Goal: Task Accomplishment & Management: Use online tool/utility

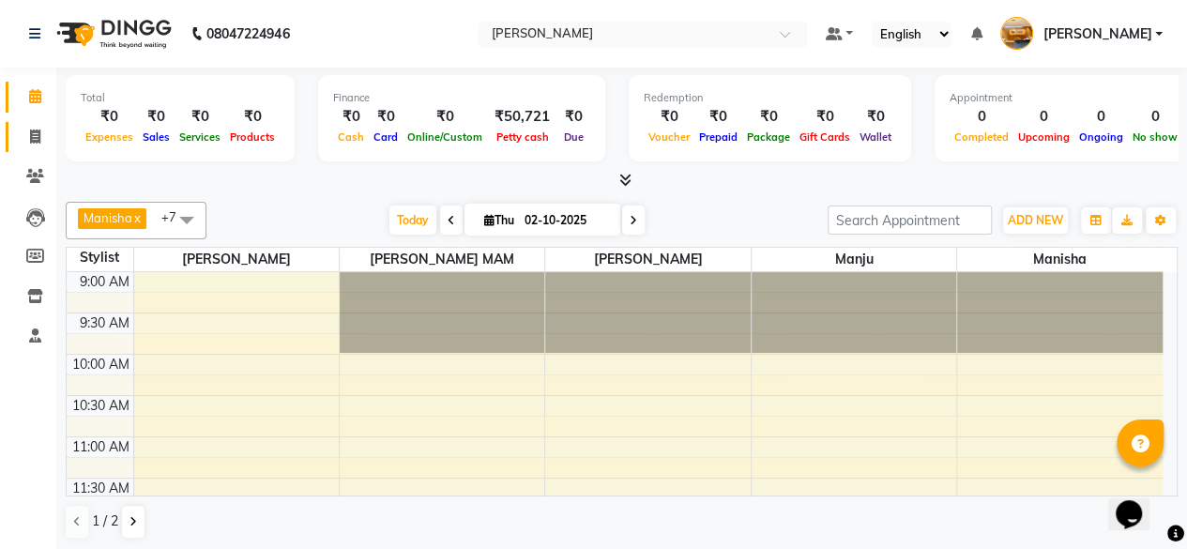
click at [28, 140] on span at bounding box center [35, 138] width 33 height 22
select select "service"
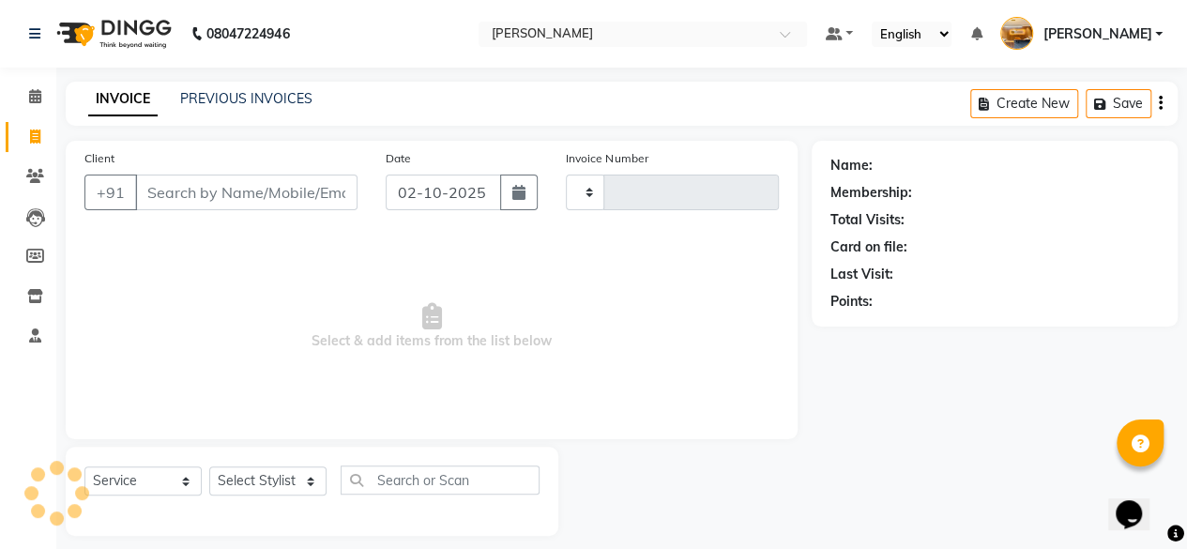
type input "0124"
select select "7913"
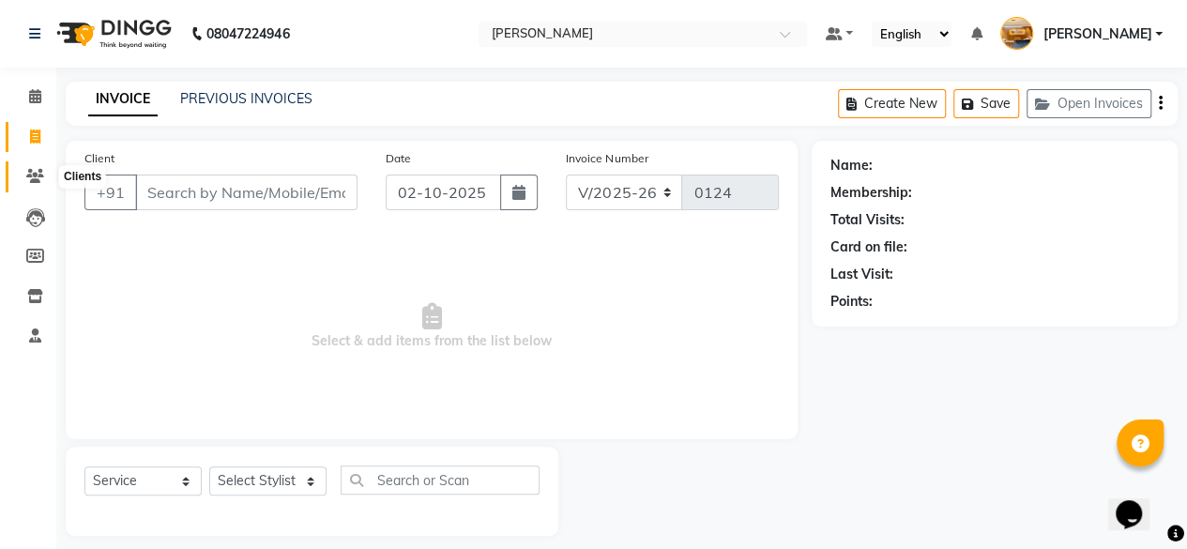
click at [38, 182] on icon at bounding box center [35, 176] width 18 height 14
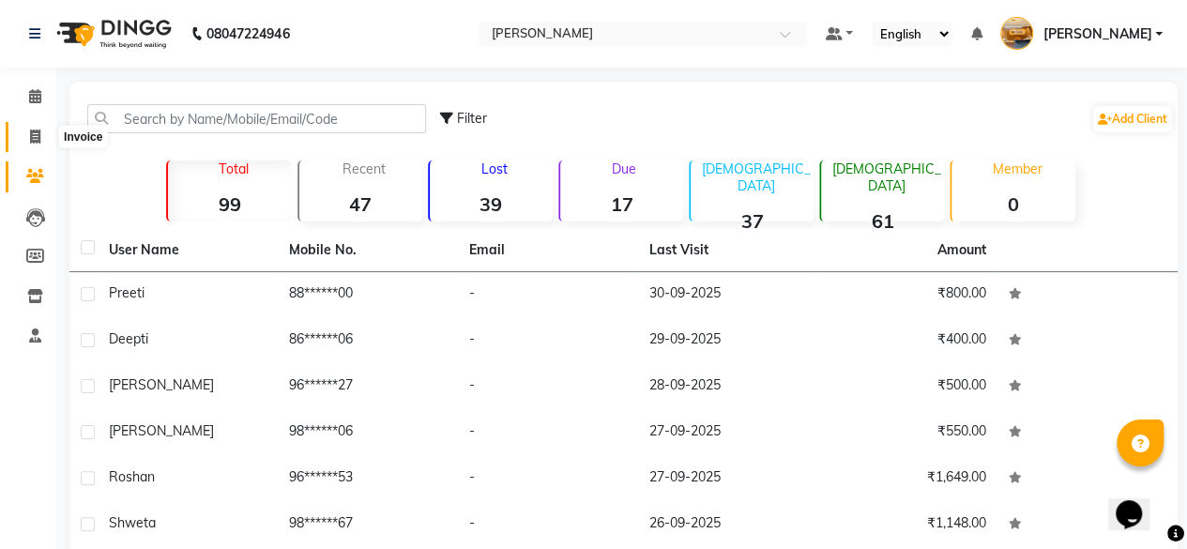
click at [33, 139] on icon at bounding box center [35, 136] width 10 height 14
select select "service"
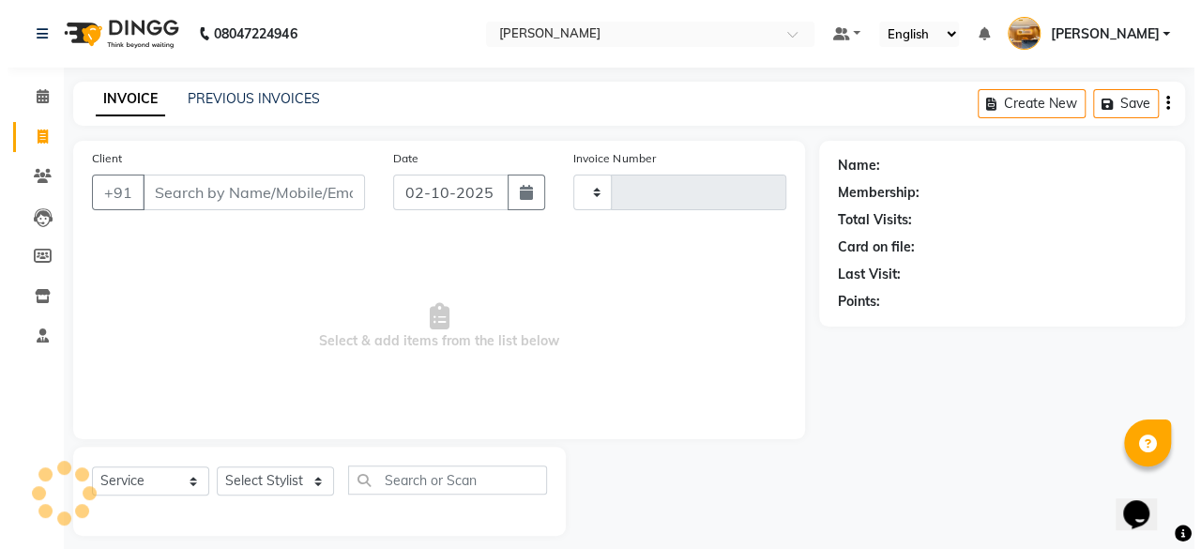
scroll to position [14, 0]
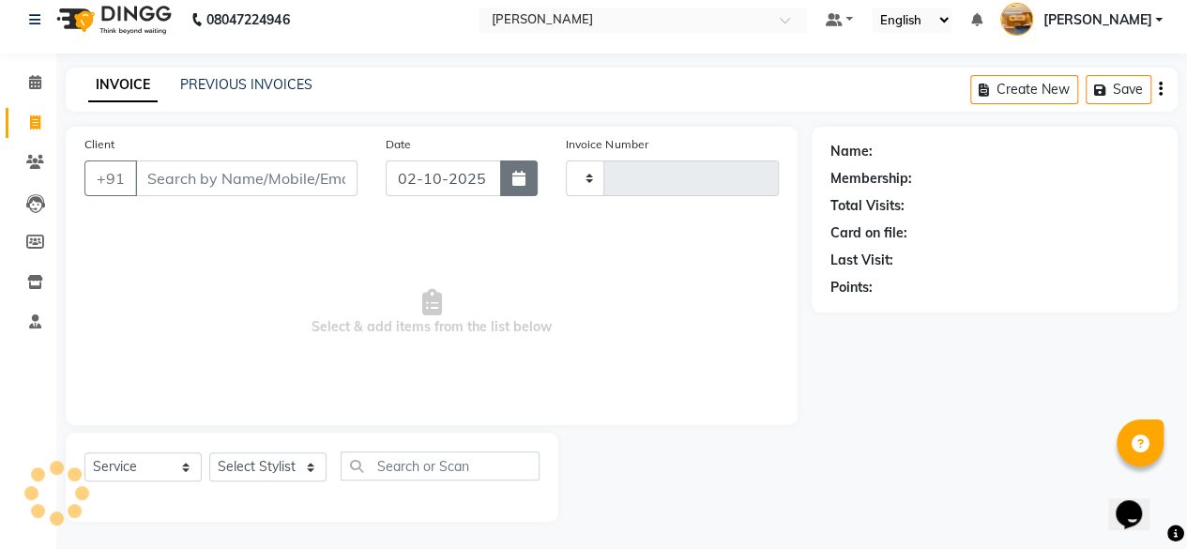
type input "0124"
select select "7913"
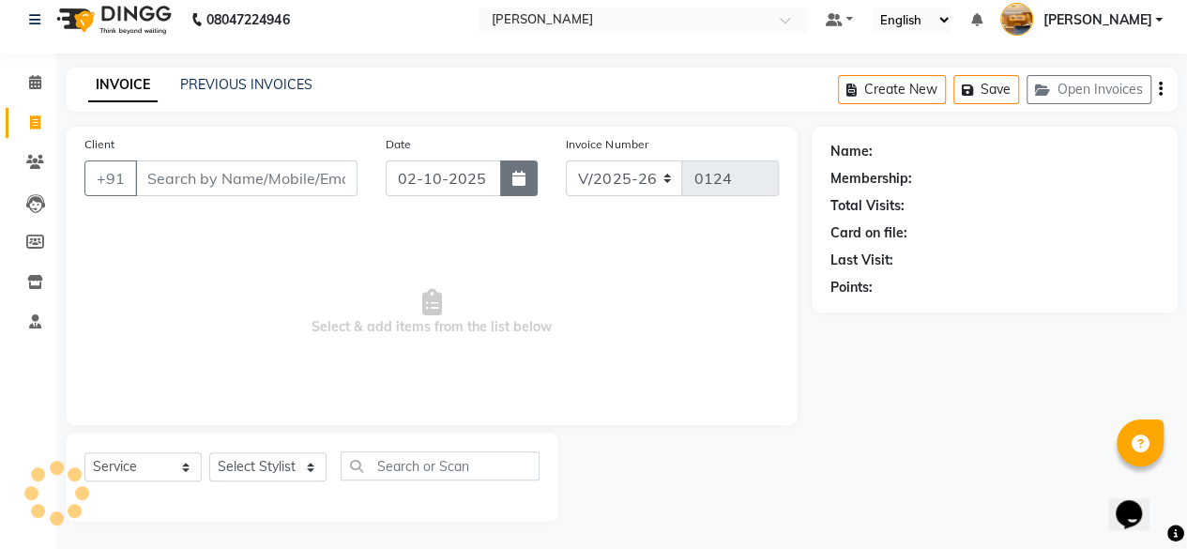
click at [527, 185] on button "button" at bounding box center [519, 178] width 38 height 36
select select "10"
select select "2025"
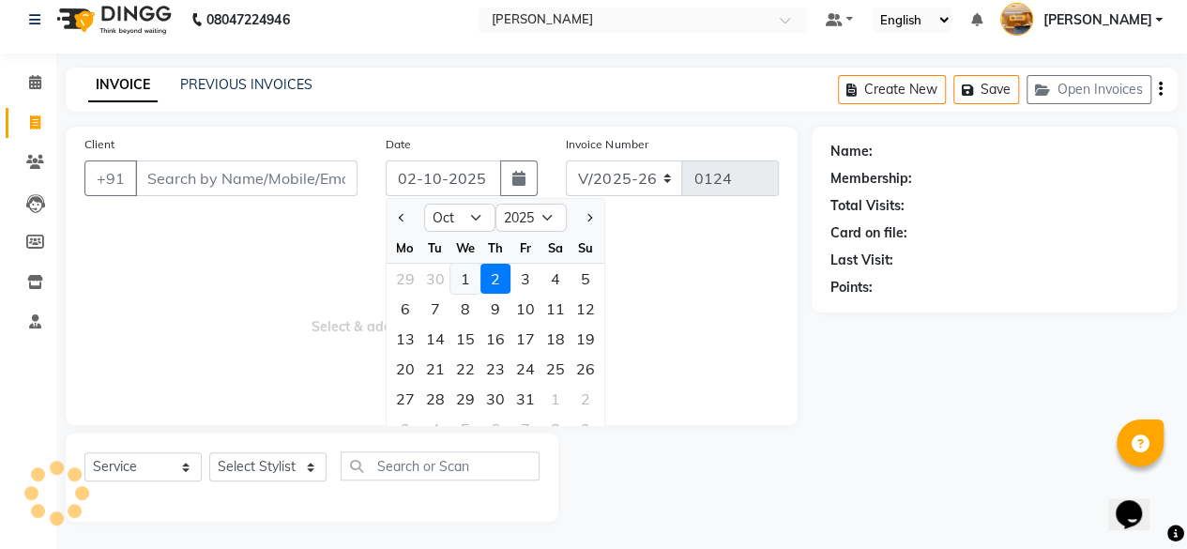
click at [465, 275] on div "1" at bounding box center [465, 279] width 30 height 30
type input "01-10-2025"
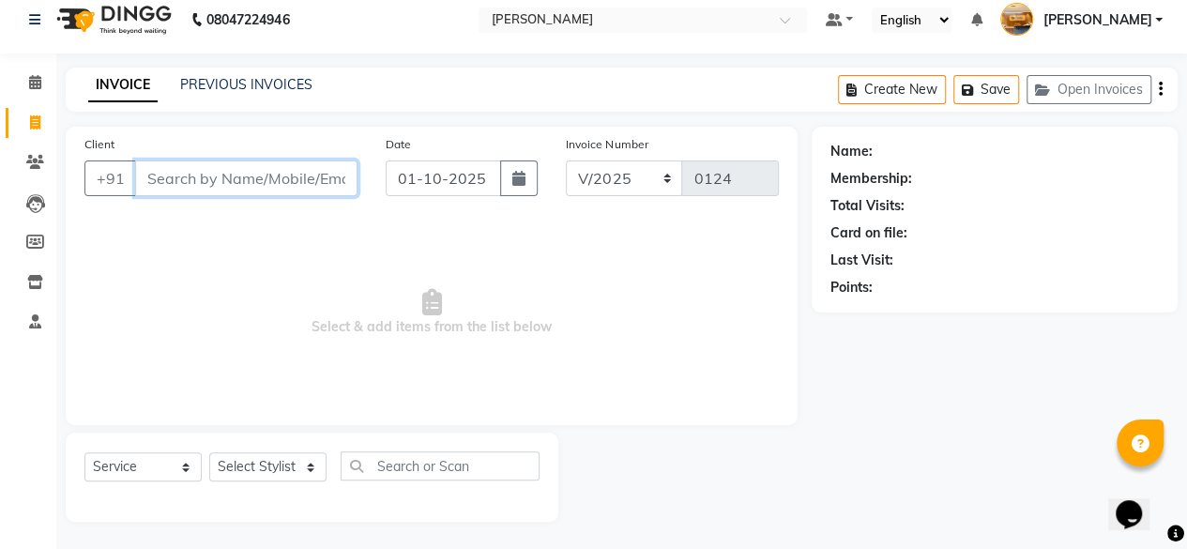
click at [263, 172] on input "Client" at bounding box center [246, 178] width 222 height 36
type input "9672734377"
click at [319, 172] on span "Add Client" at bounding box center [309, 178] width 74 height 19
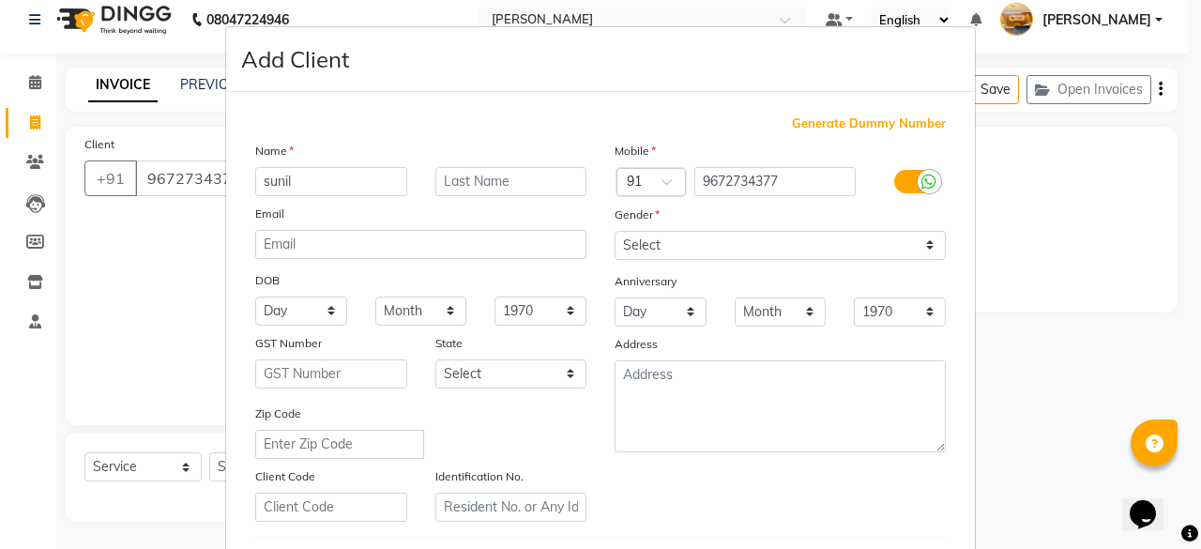
type input "sunil"
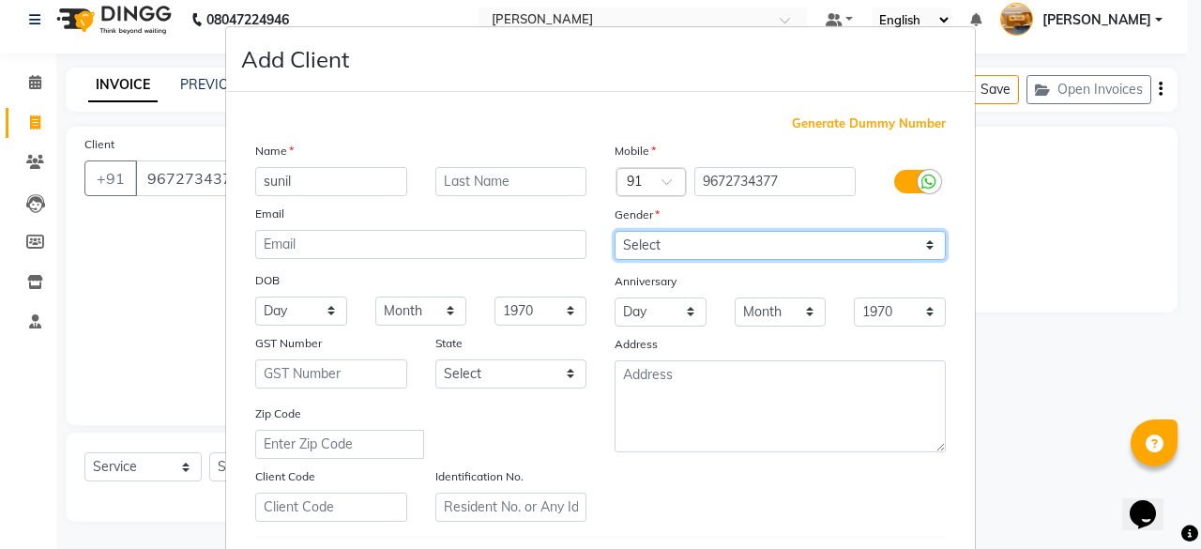
click at [667, 235] on select "Select [DEMOGRAPHIC_DATA] [DEMOGRAPHIC_DATA] Other Prefer Not To Say" at bounding box center [780, 245] width 331 height 29
select select "[DEMOGRAPHIC_DATA]"
click at [615, 231] on select "Select [DEMOGRAPHIC_DATA] [DEMOGRAPHIC_DATA] Other Prefer Not To Say" at bounding box center [780, 245] width 331 height 29
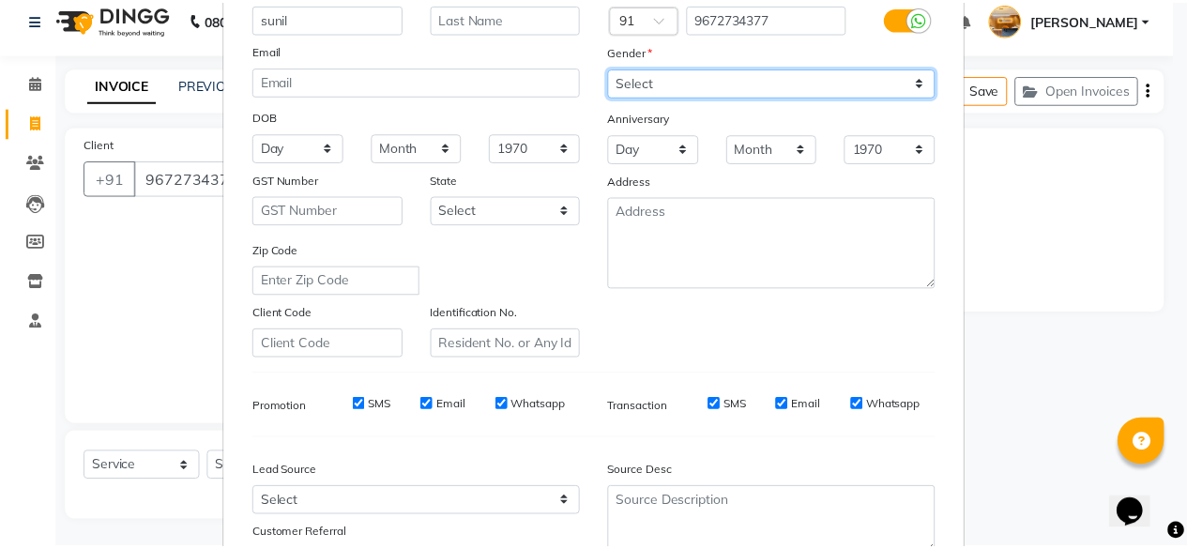
scroll to position [313, 0]
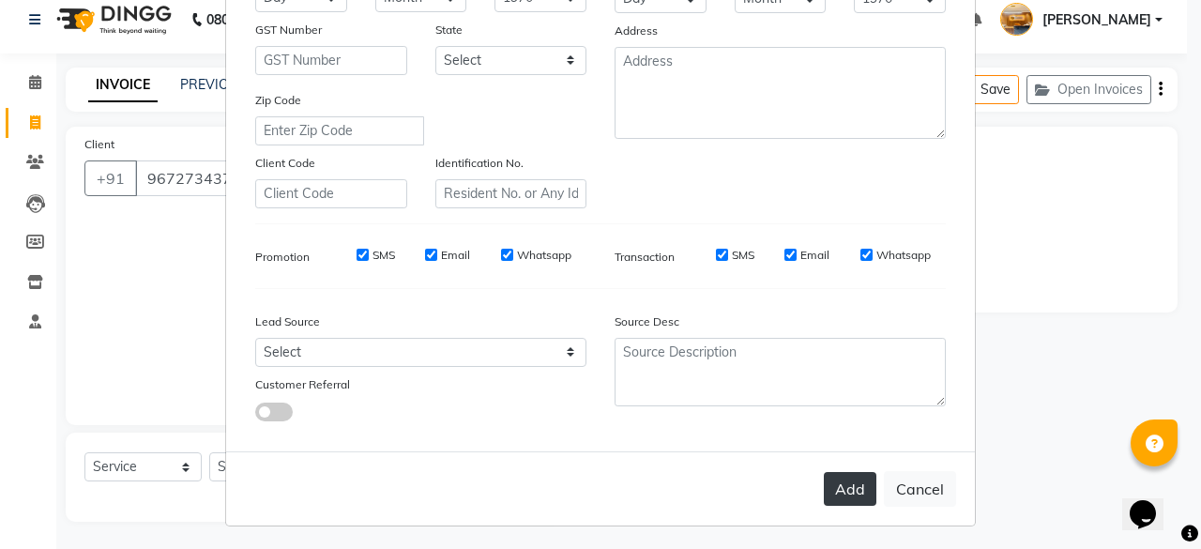
click at [867, 483] on button "Add" at bounding box center [850, 489] width 53 height 34
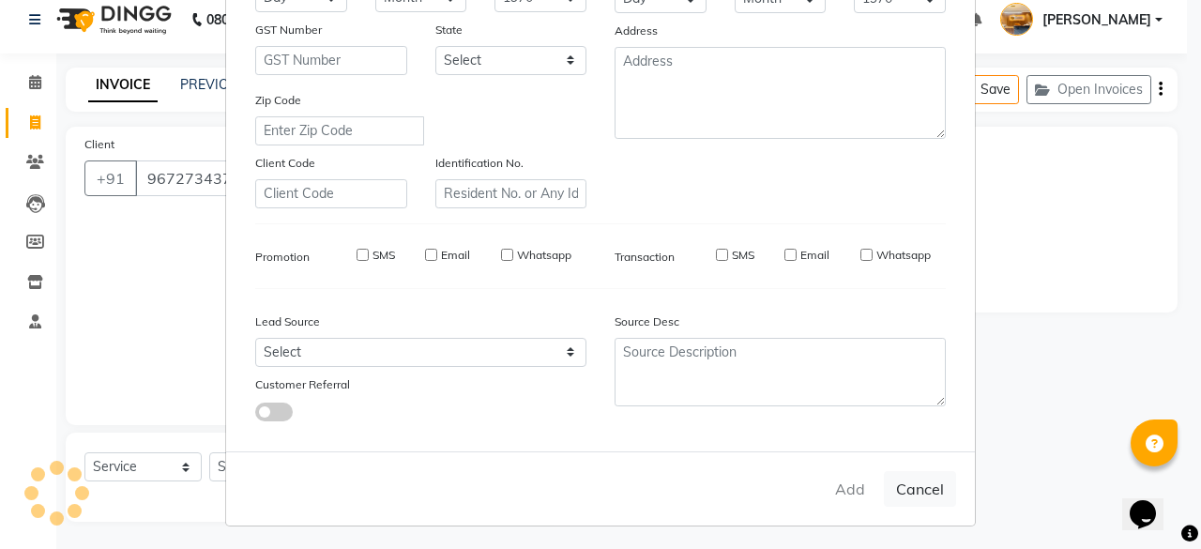
type input "96******77"
select select
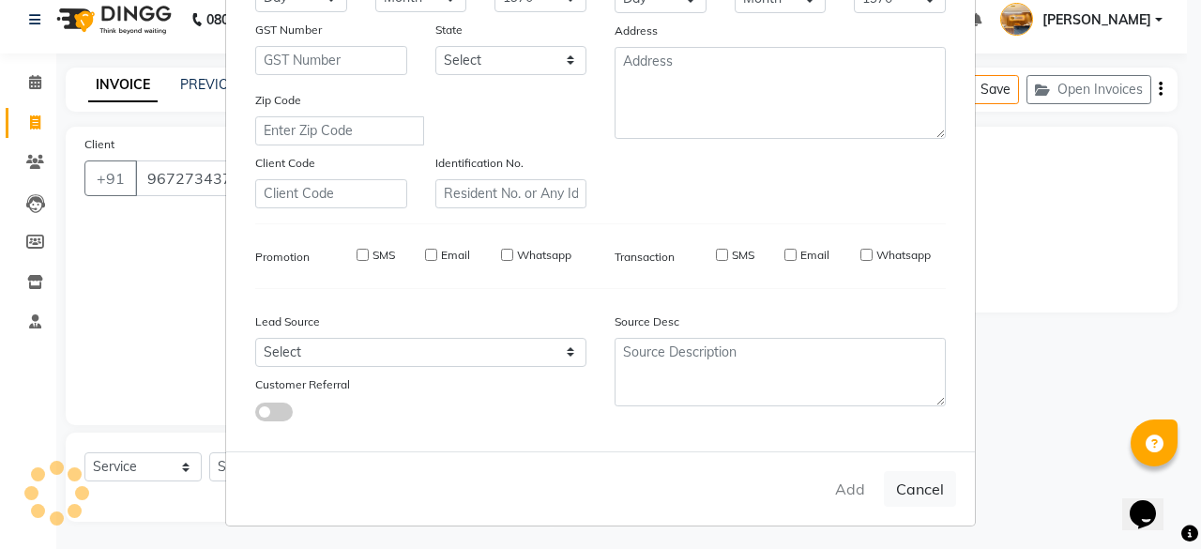
select select
checkbox input "false"
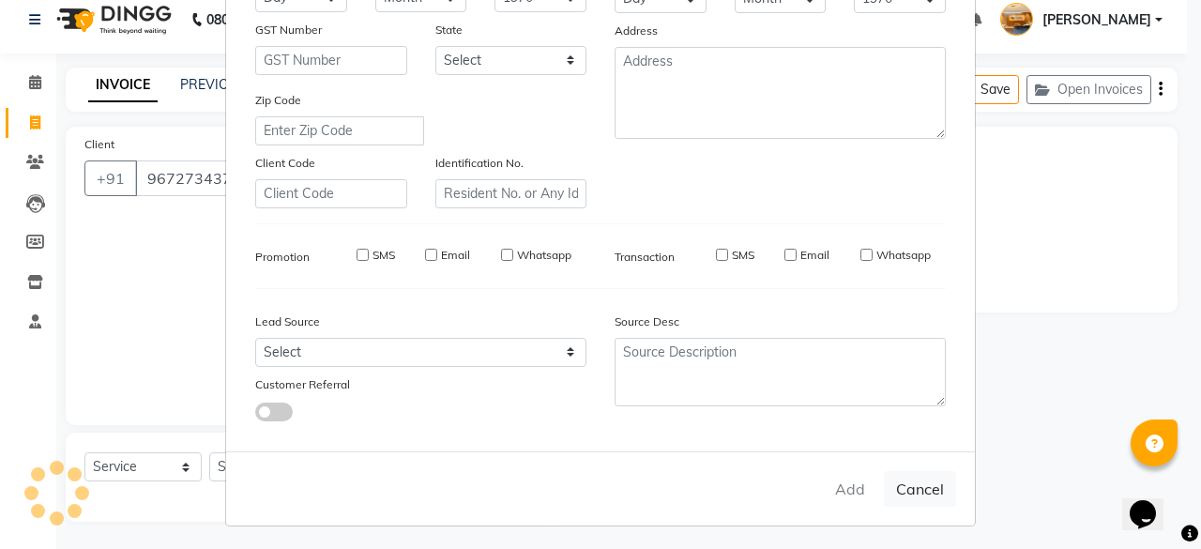
checkbox input "false"
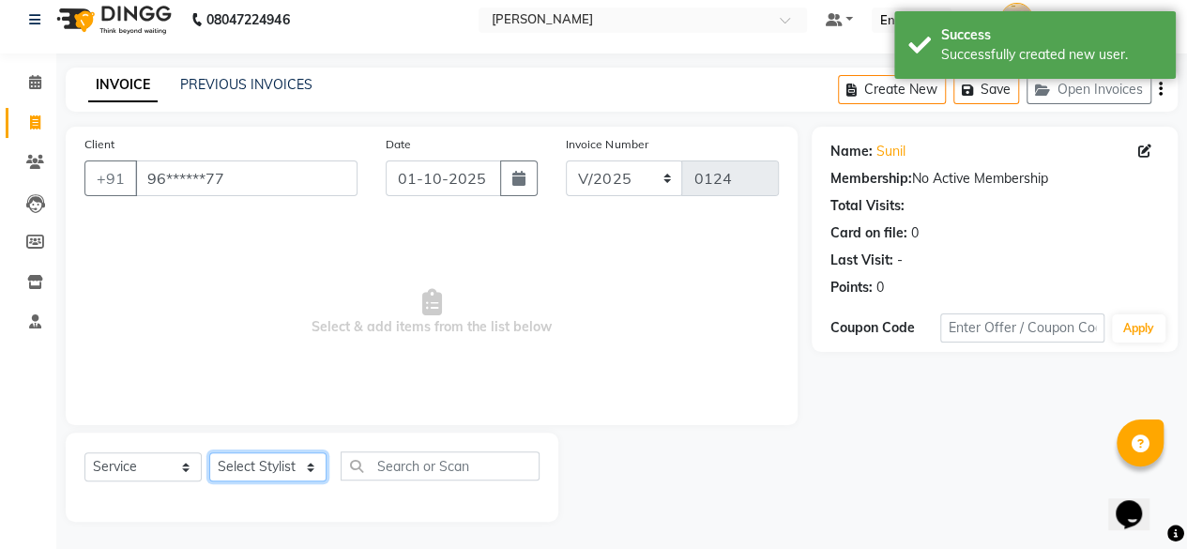
click at [281, 469] on select "Select Stylist [PERSON_NAME] manju [PERSON_NAME] ⁠[PERSON_NAME] MAM [PERSON_NAM…" at bounding box center [267, 466] width 117 height 29
select select "89482"
click at [209, 452] on select "Select Stylist [PERSON_NAME] manju [PERSON_NAME] ⁠[PERSON_NAME] MAM [PERSON_NAM…" at bounding box center [267, 466] width 117 height 29
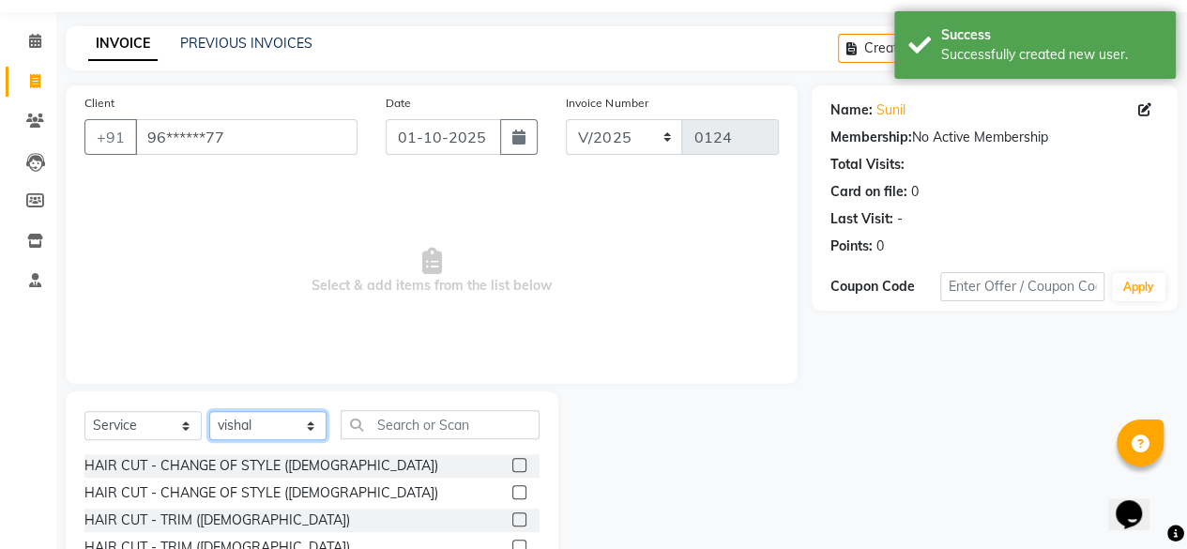
scroll to position [202, 0]
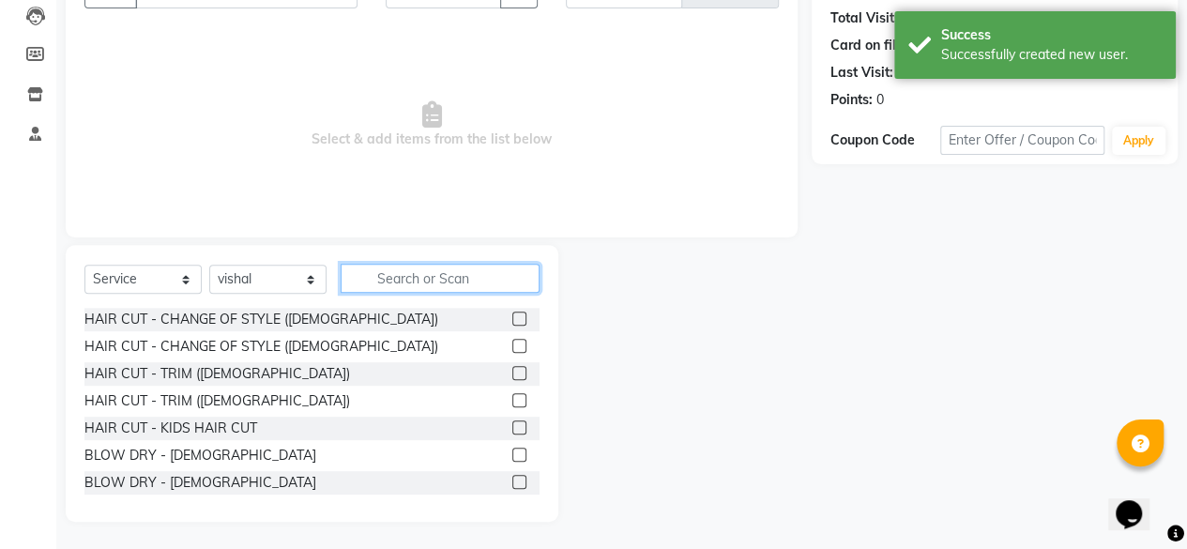
click at [493, 280] on input "text" at bounding box center [440, 278] width 199 height 29
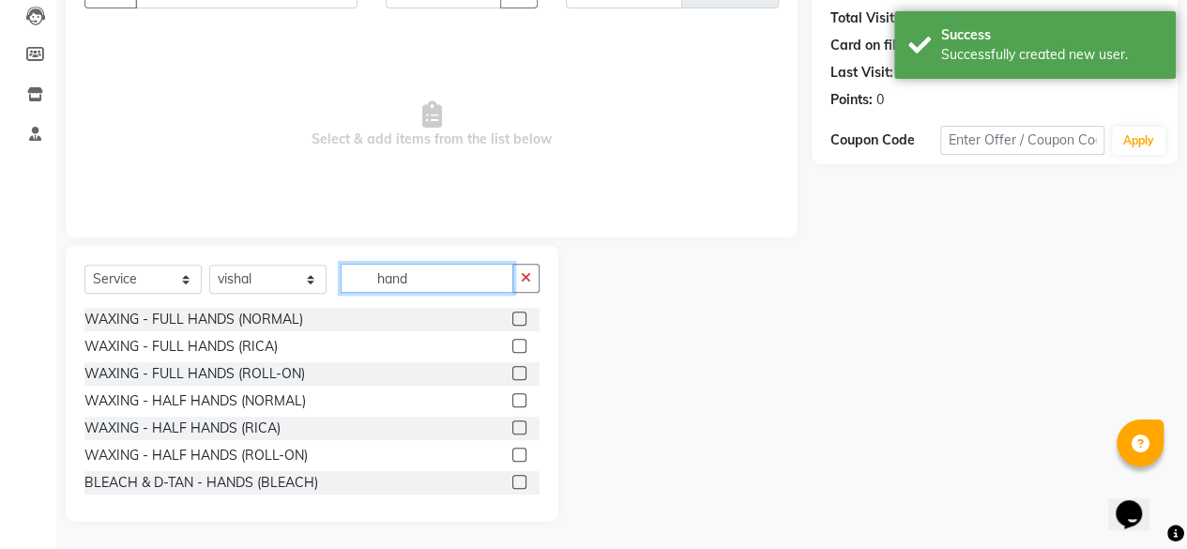
type input "hand"
click at [512, 347] on label at bounding box center [519, 346] width 14 height 14
click at [512, 347] on input "checkbox" at bounding box center [518, 347] width 12 height 12
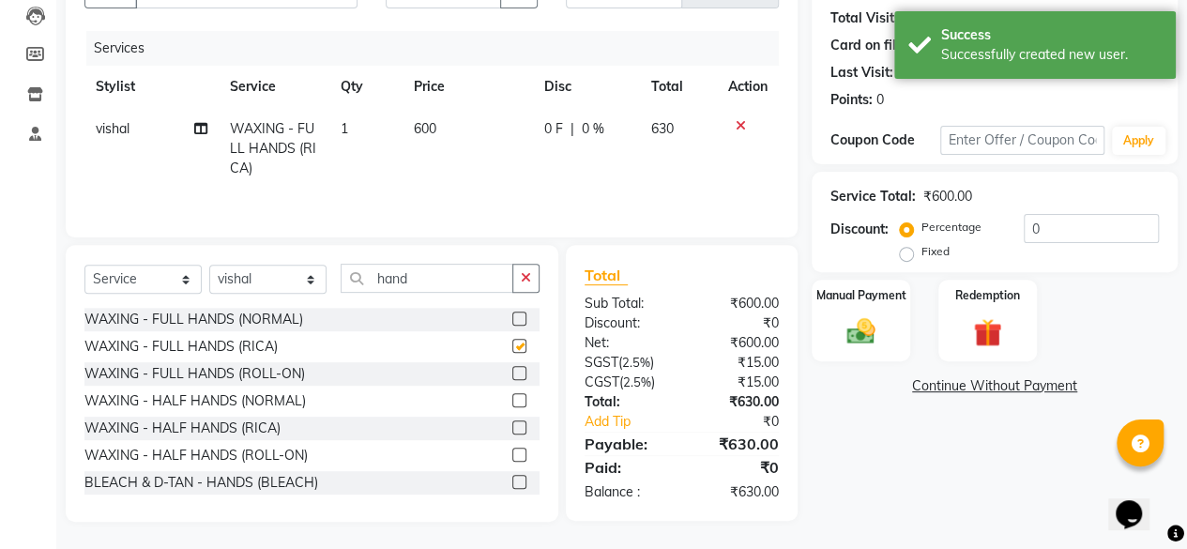
checkbox input "false"
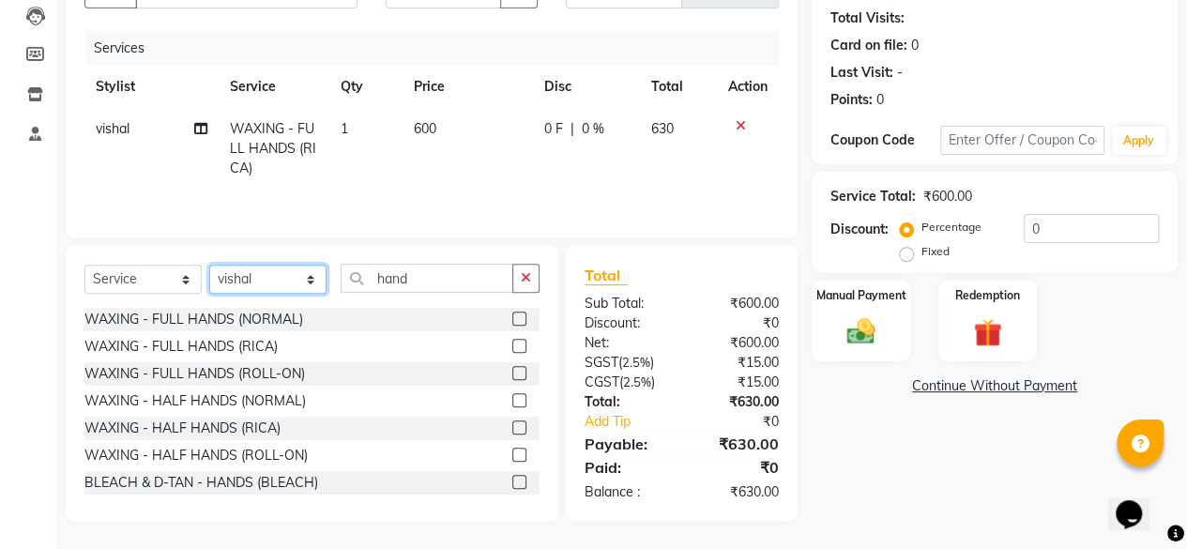
click at [300, 276] on select "Select Stylist [PERSON_NAME] manju [PERSON_NAME] ⁠[PERSON_NAME] MAM [PERSON_NAM…" at bounding box center [267, 279] width 117 height 29
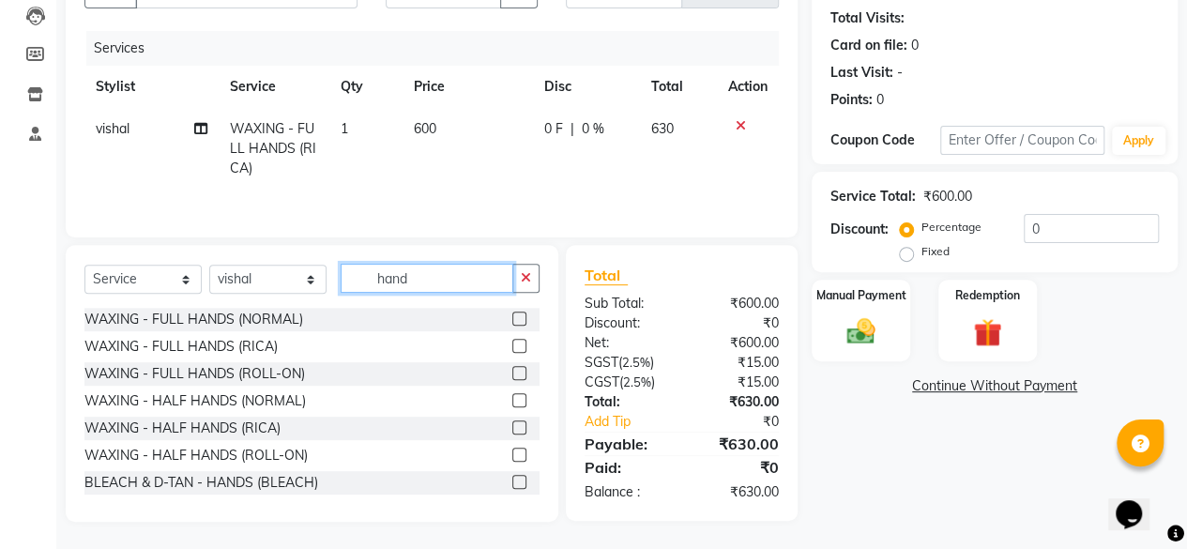
click at [448, 279] on input "hand" at bounding box center [427, 278] width 173 height 29
click at [525, 277] on icon "button" at bounding box center [526, 277] width 10 height 13
type input "back"
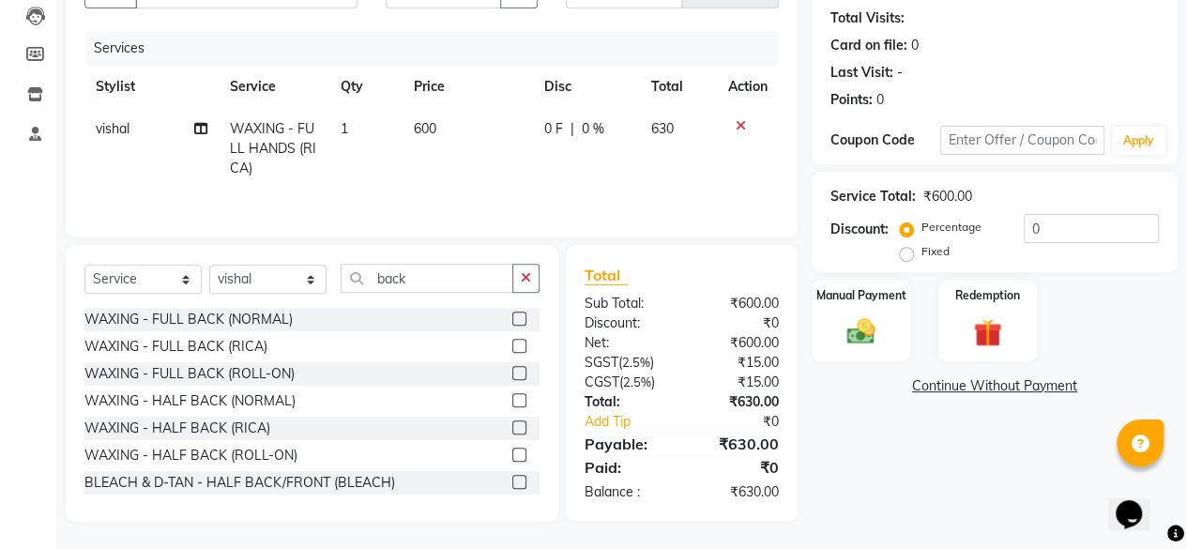
click at [512, 344] on label at bounding box center [519, 346] width 14 height 14
click at [512, 344] on input "checkbox" at bounding box center [518, 347] width 12 height 12
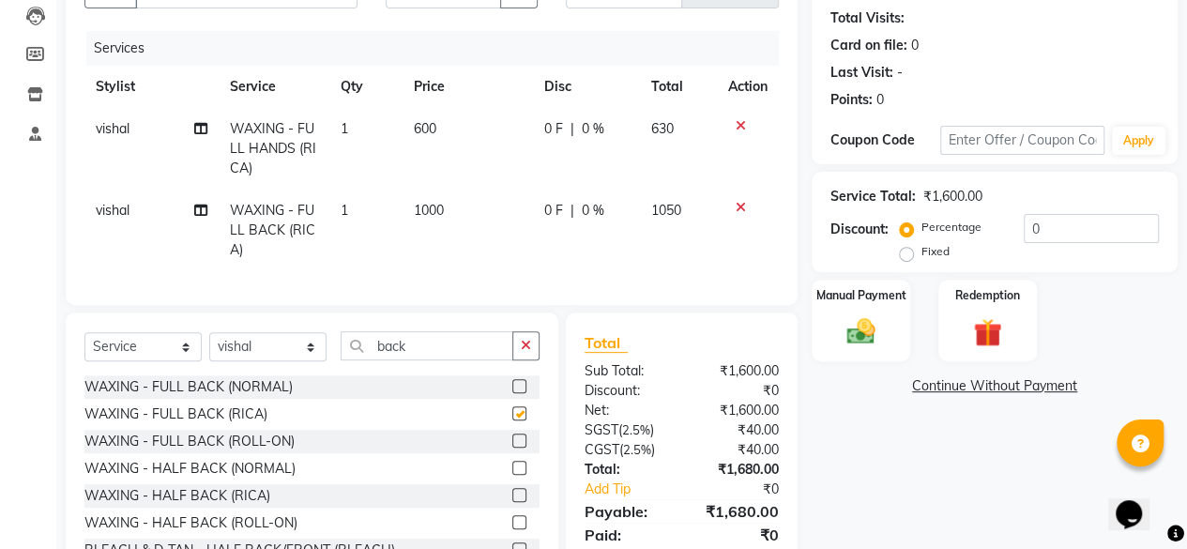
checkbox input "false"
click at [475, 205] on td "1000" at bounding box center [468, 231] width 130 height 82
select select "89482"
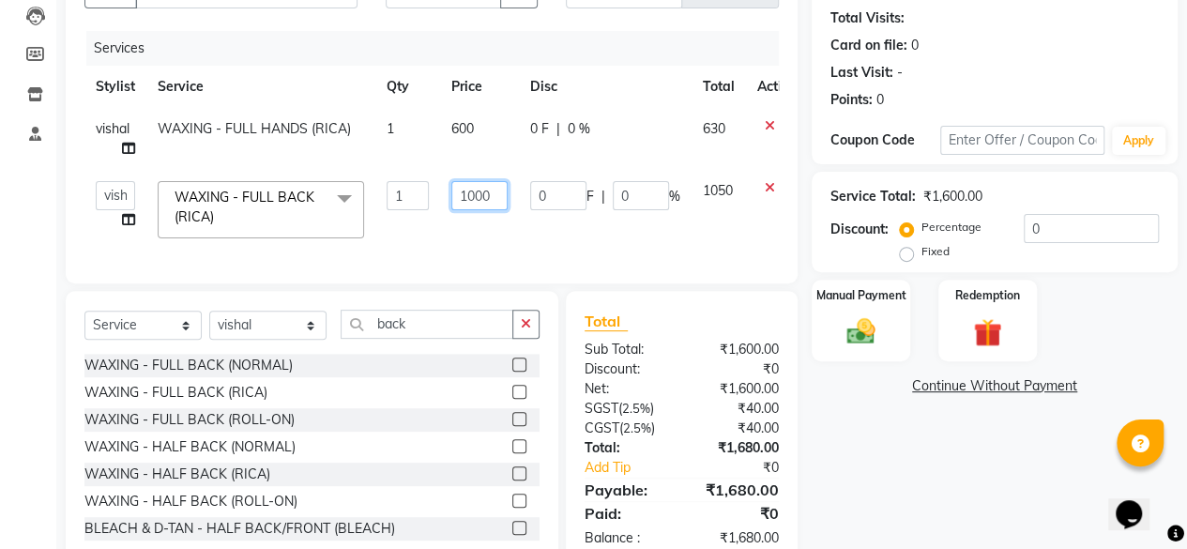
click at [493, 195] on input "1000" at bounding box center [479, 195] width 56 height 29
type input "1"
type input "600"
click at [923, 467] on div "Name: Sunil Membership: No Active Membership Total Visits: Card on file: 0 Last…" at bounding box center [1002, 253] width 380 height 629
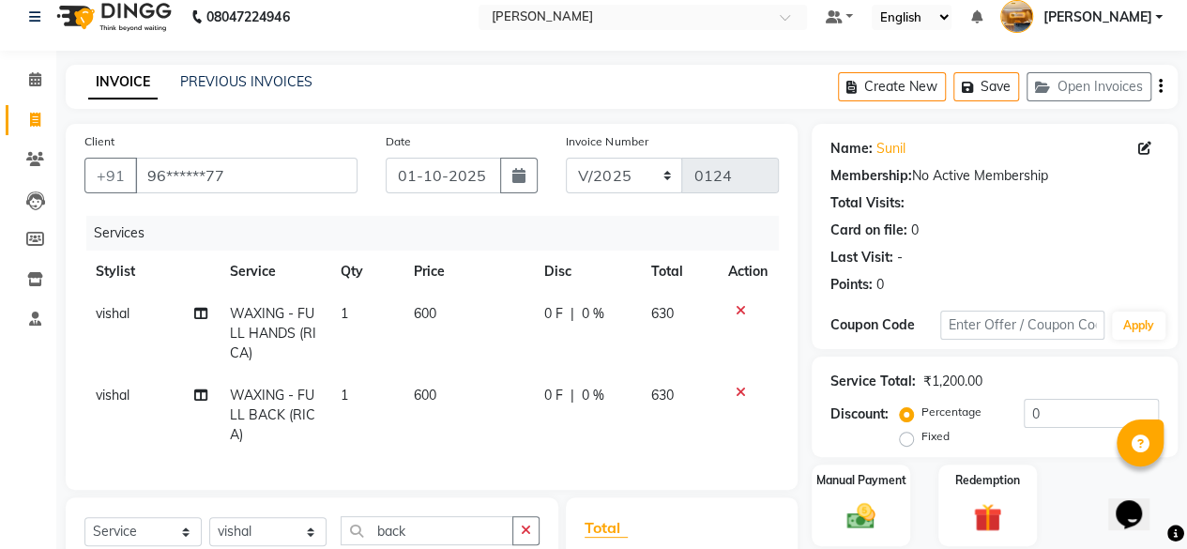
scroll to position [0, 0]
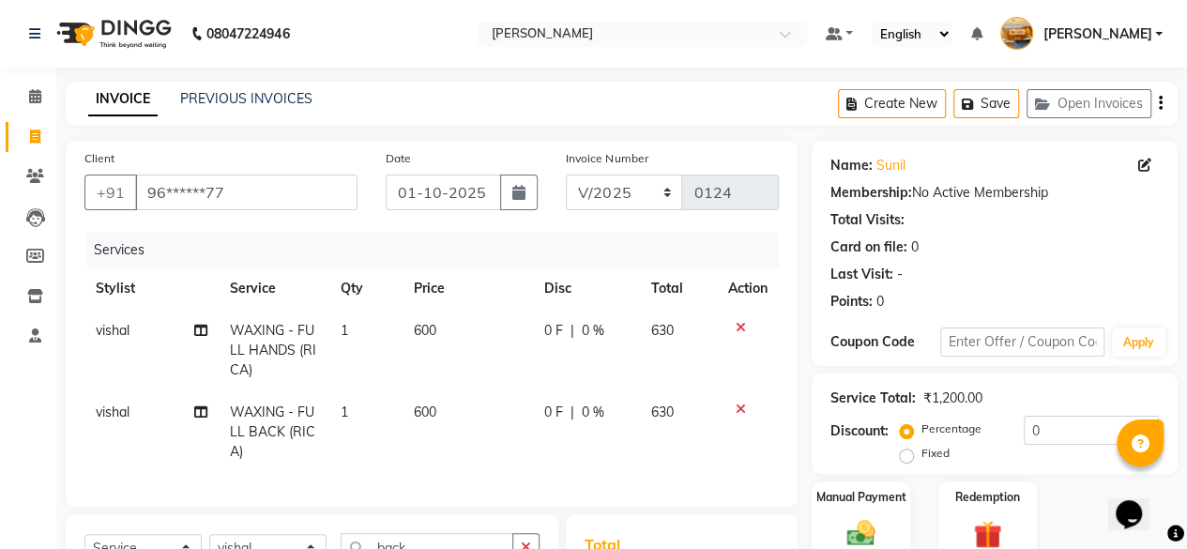
click at [1160, 103] on icon "button" at bounding box center [1161, 103] width 4 height 1
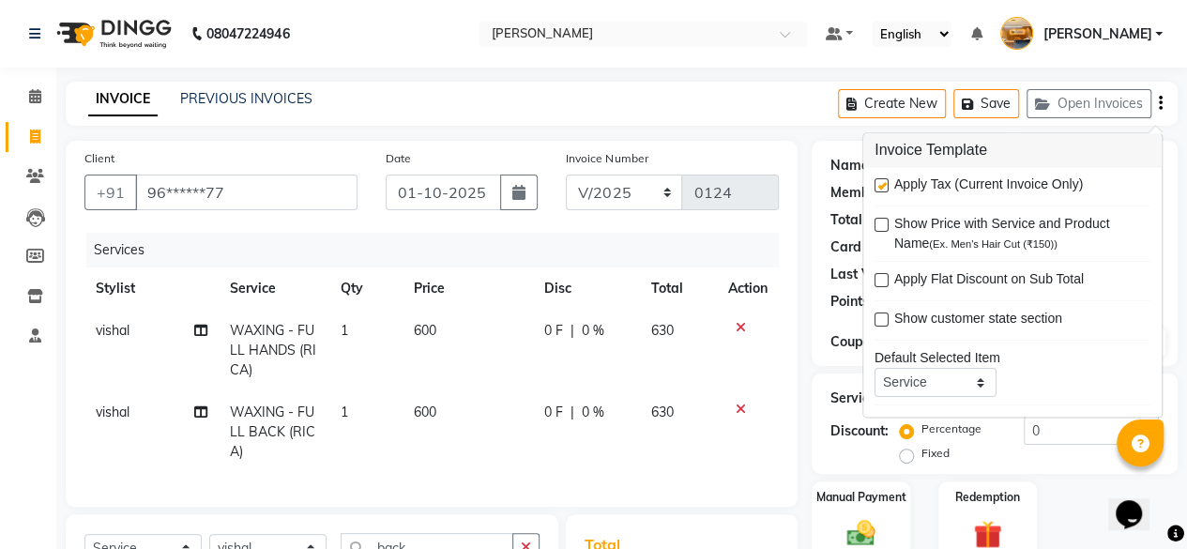
click at [881, 184] on label at bounding box center [881, 186] width 14 height 14
click at [881, 184] on input "checkbox" at bounding box center [880, 187] width 12 height 12
checkbox input "false"
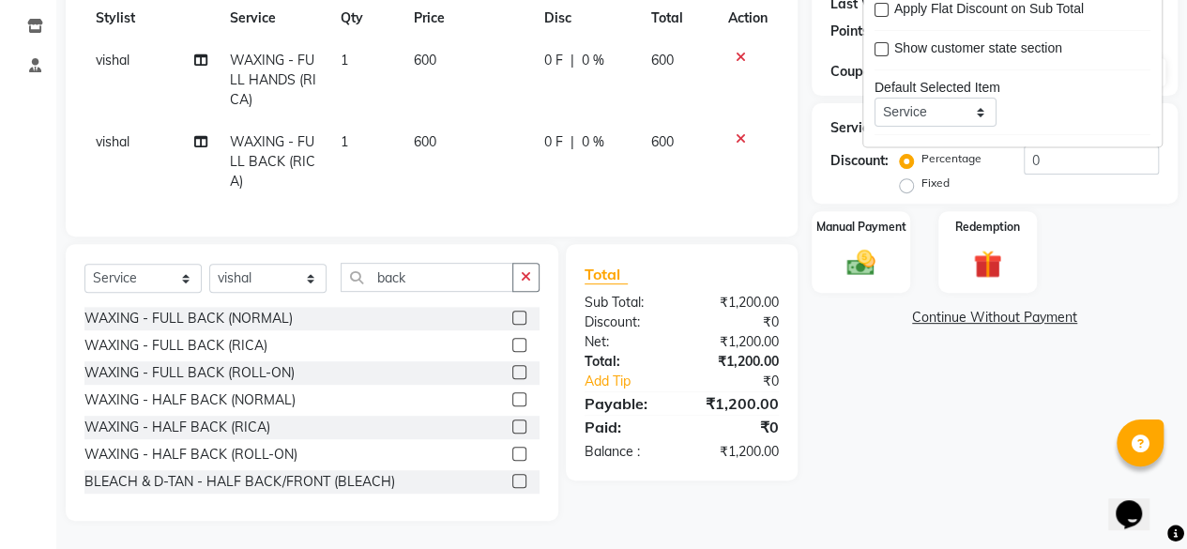
click at [977, 463] on div "Name: Sunil Membership: No Active Membership Total Visits: Card on file: 0 Last…" at bounding box center [1002, 196] width 380 height 650
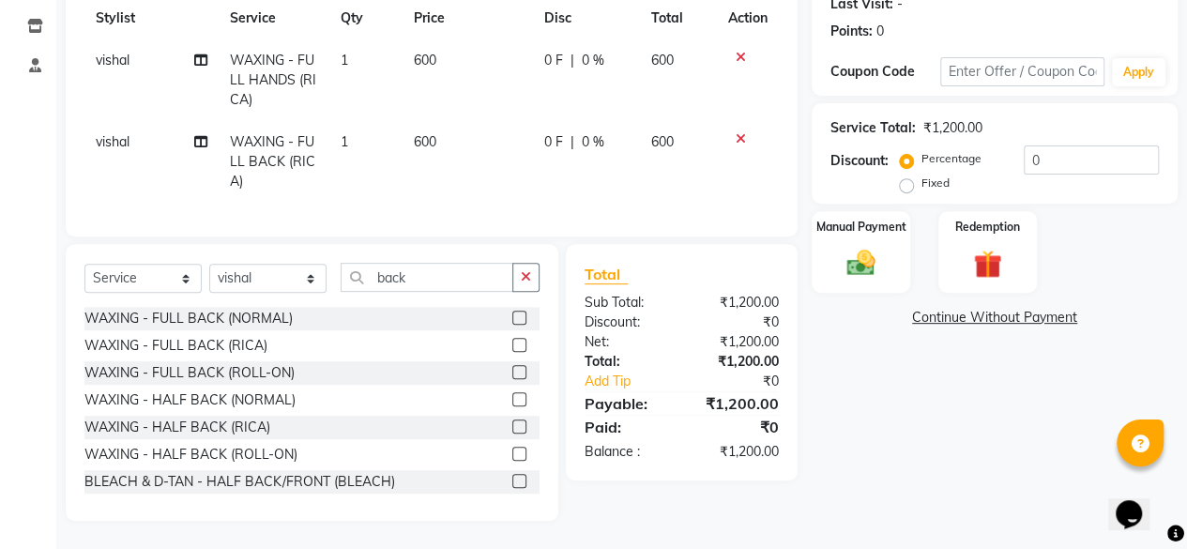
click at [442, 124] on td "600" at bounding box center [468, 162] width 130 height 82
select select "89482"
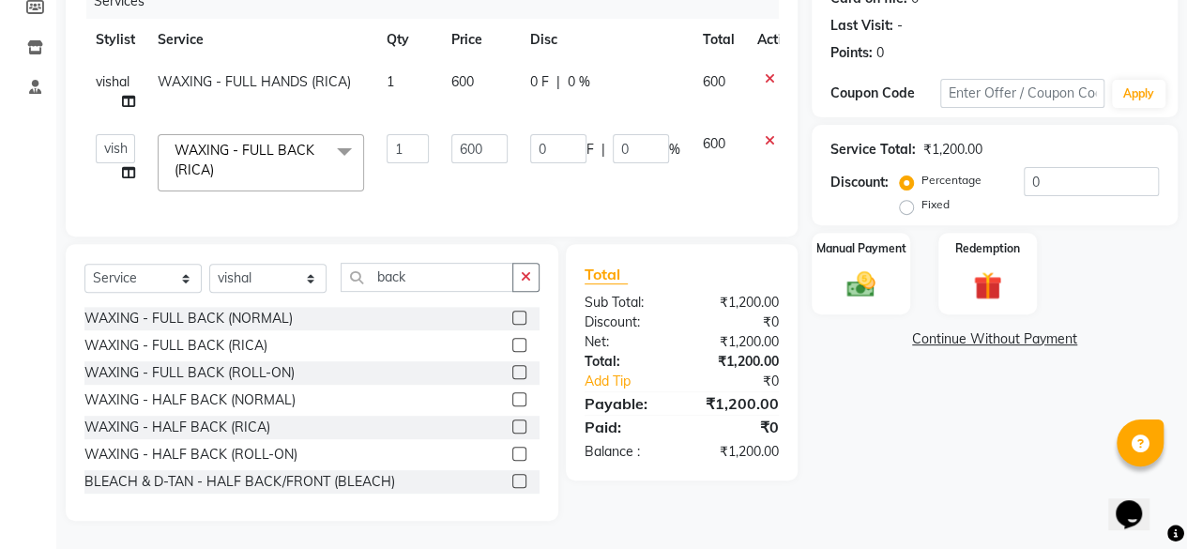
scroll to position [261, 0]
click at [494, 134] on input "600" at bounding box center [479, 148] width 56 height 29
type input "6"
type input "700"
click at [956, 475] on div "Name: Sunil Membership: No Active Membership Total Visits: Card on file: 0 Last…" at bounding box center [1002, 206] width 380 height 629
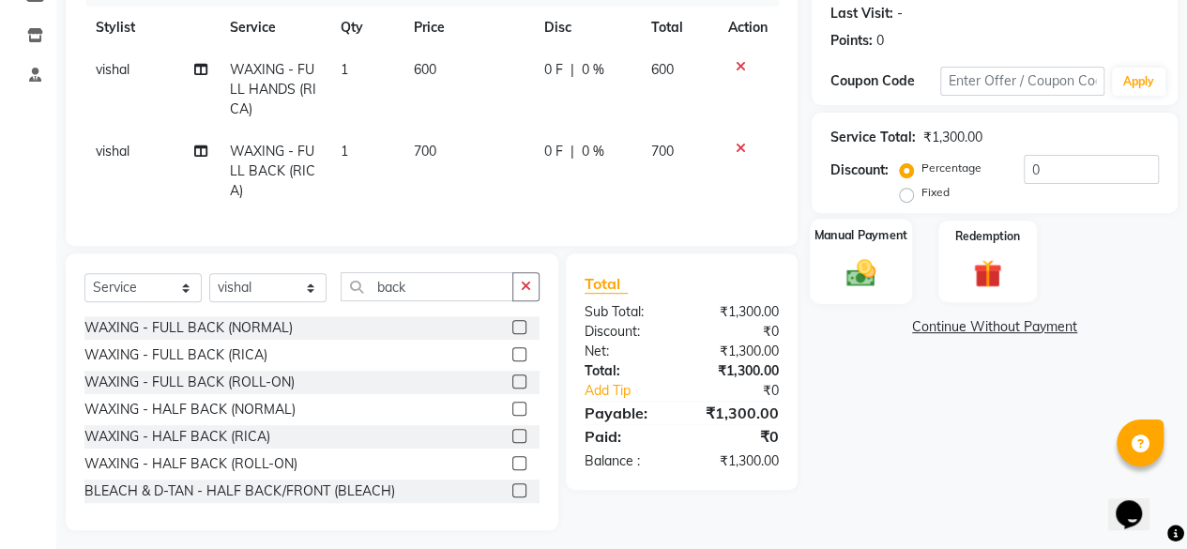
click at [888, 275] on div "Manual Payment" at bounding box center [861, 261] width 102 height 85
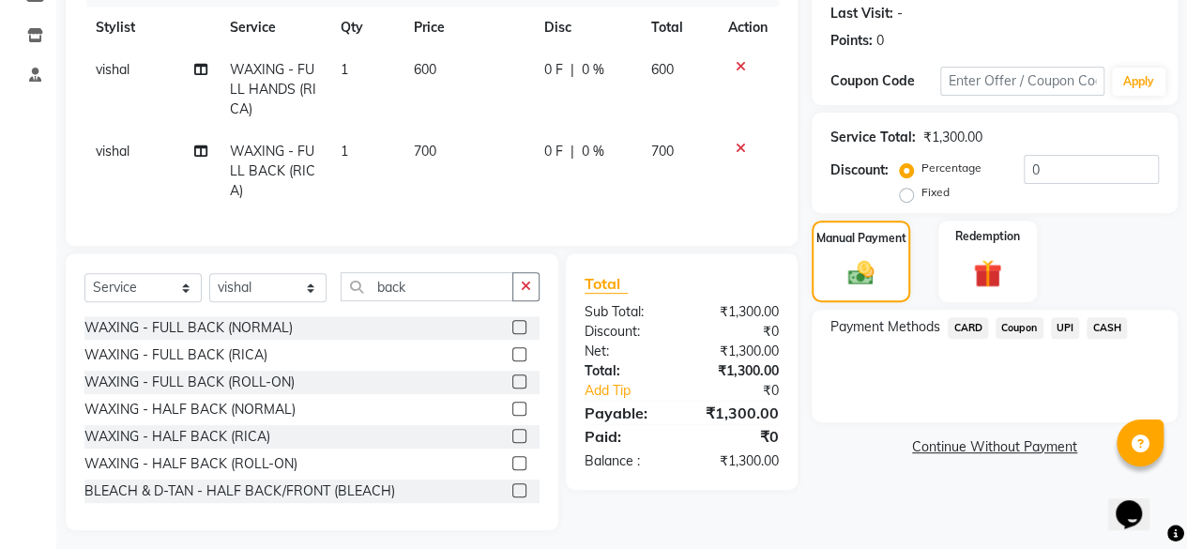
click at [1067, 327] on span "UPI" at bounding box center [1065, 328] width 29 height 22
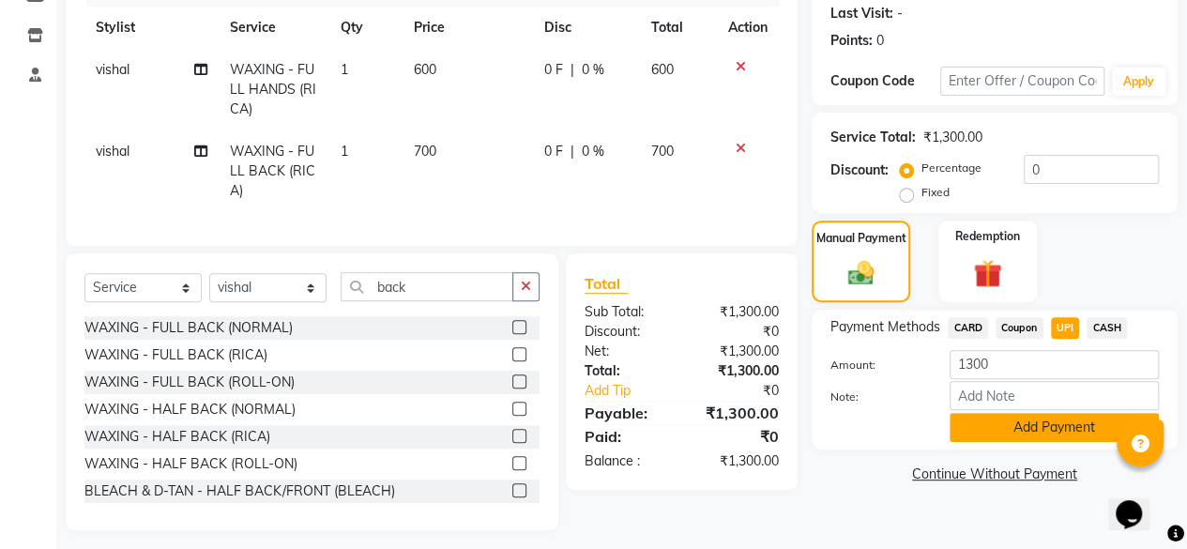
click at [1078, 432] on button "Add Payment" at bounding box center [1054, 427] width 209 height 29
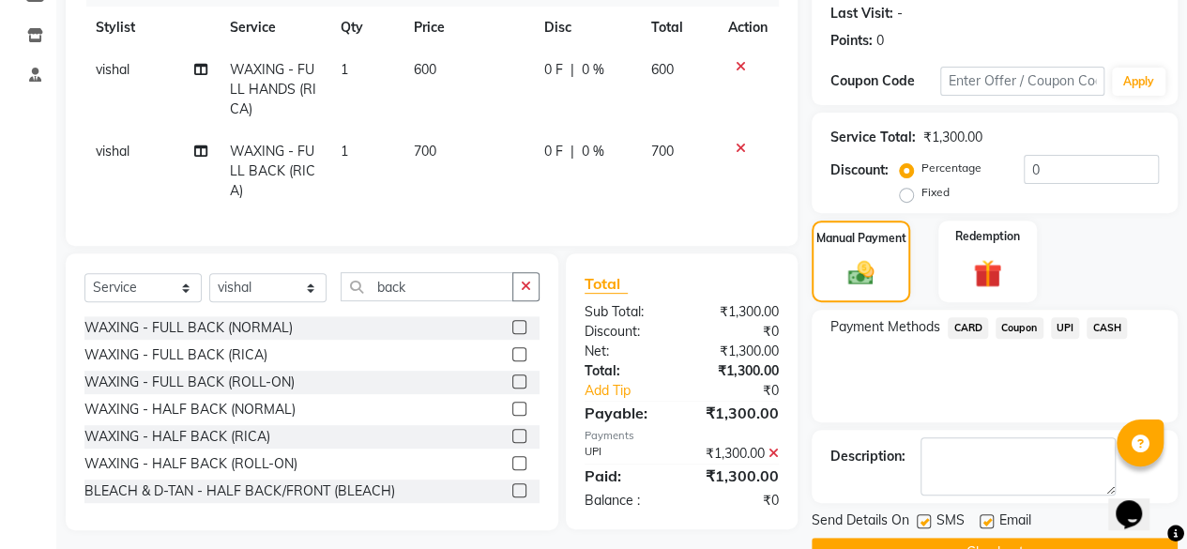
scroll to position [304, 0]
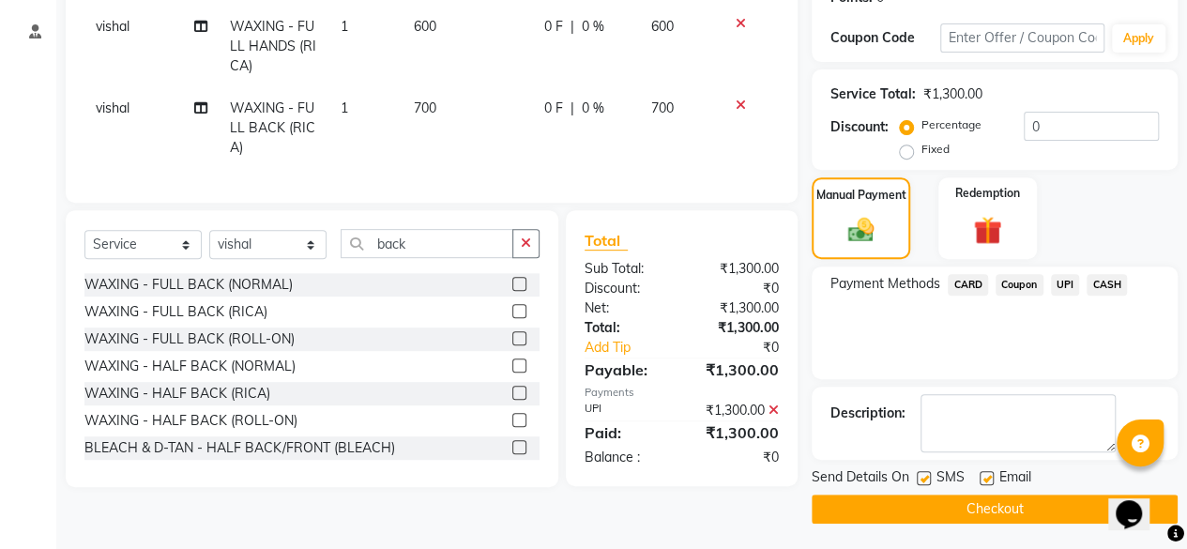
click at [1036, 506] on button "Checkout" at bounding box center [995, 508] width 366 height 29
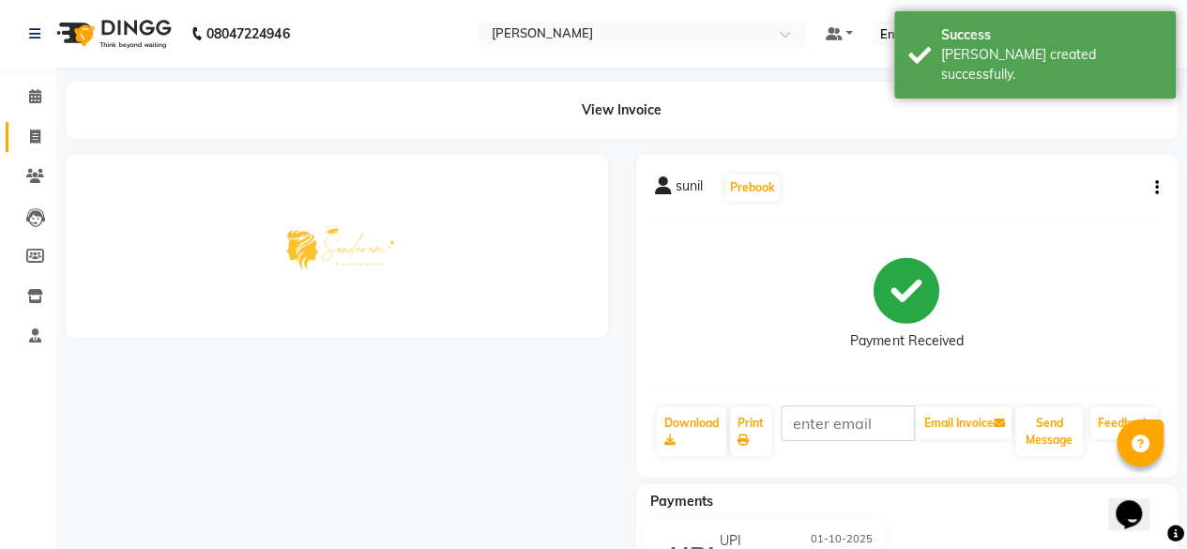
click at [33, 141] on icon at bounding box center [35, 136] width 10 height 14
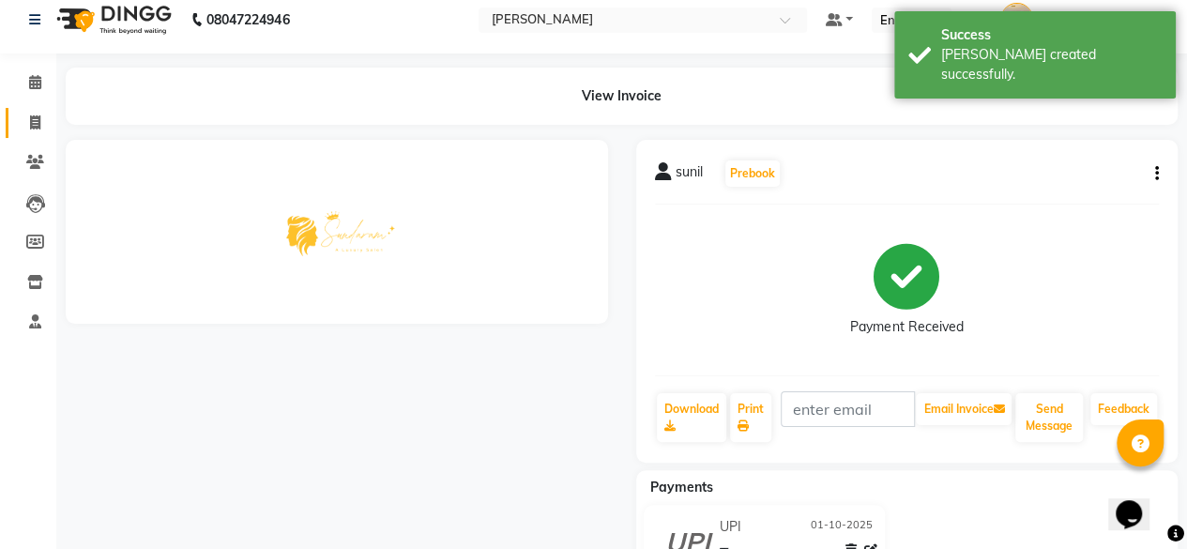
select select "service"
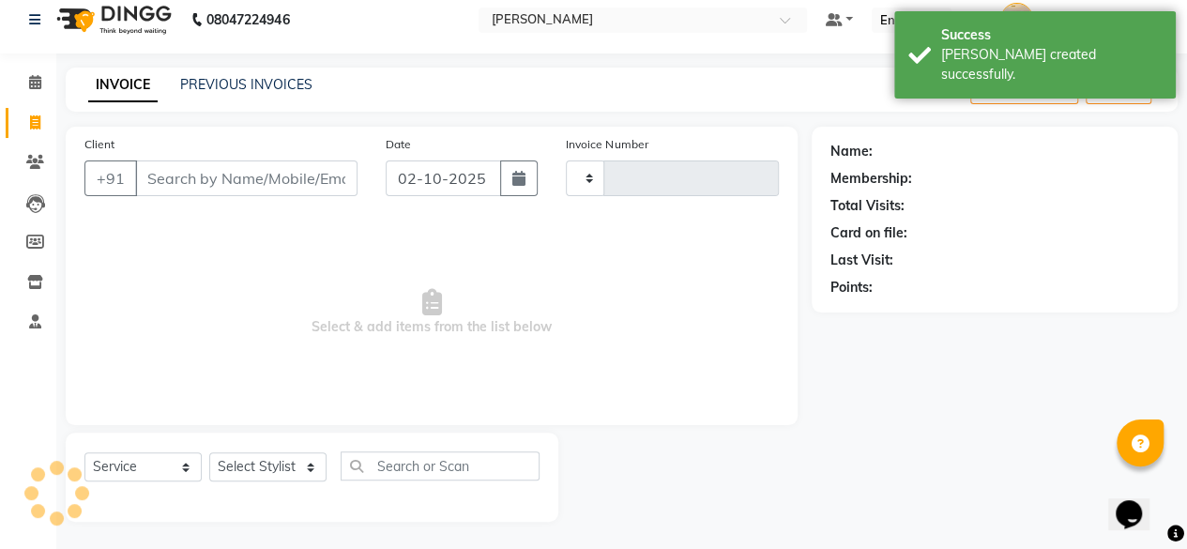
type input "0125"
select select "7913"
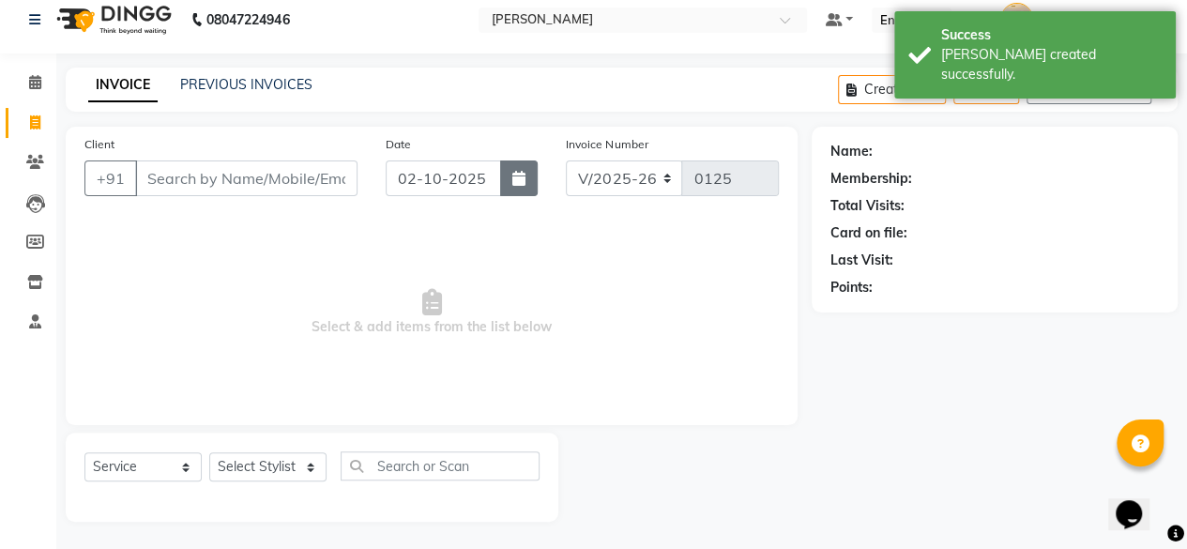
click at [525, 180] on button "button" at bounding box center [519, 178] width 38 height 36
select select "10"
select select "2025"
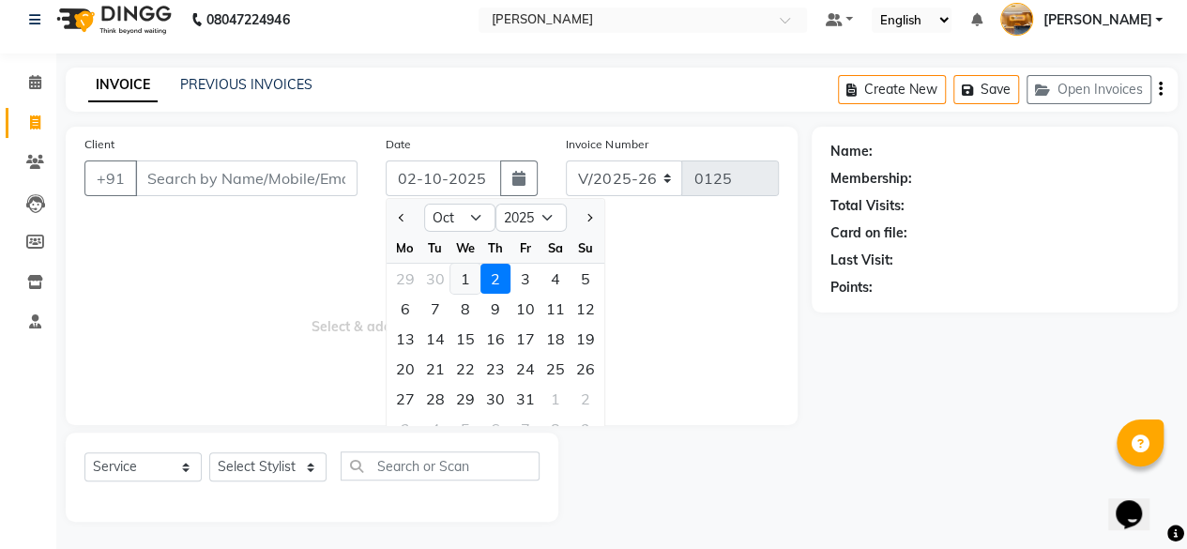
click at [467, 276] on div "1" at bounding box center [465, 279] width 30 height 30
type input "01-10-2025"
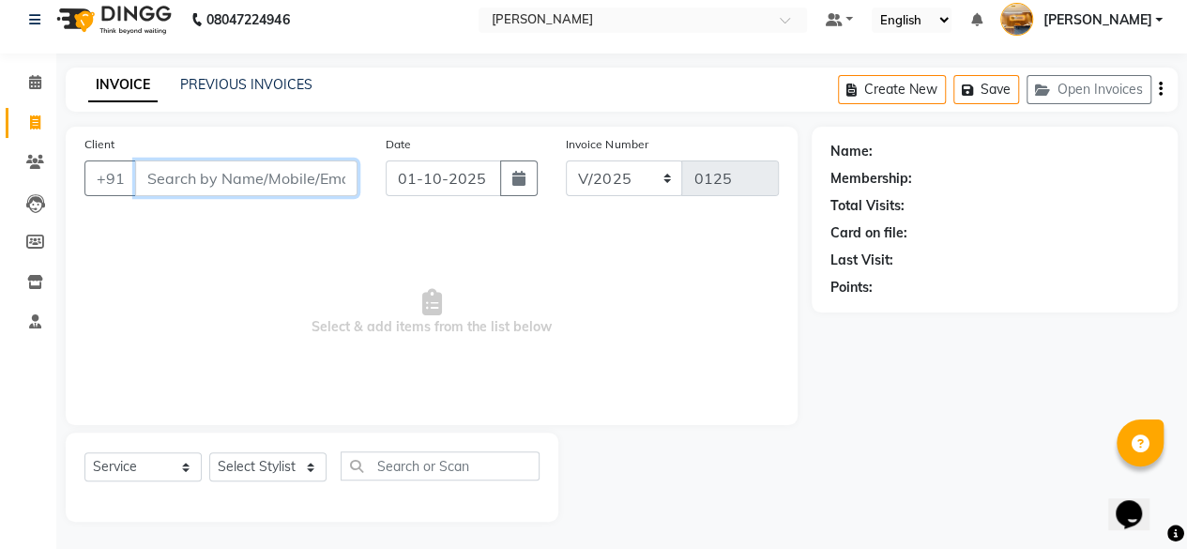
click at [255, 173] on input "Client" at bounding box center [246, 178] width 222 height 36
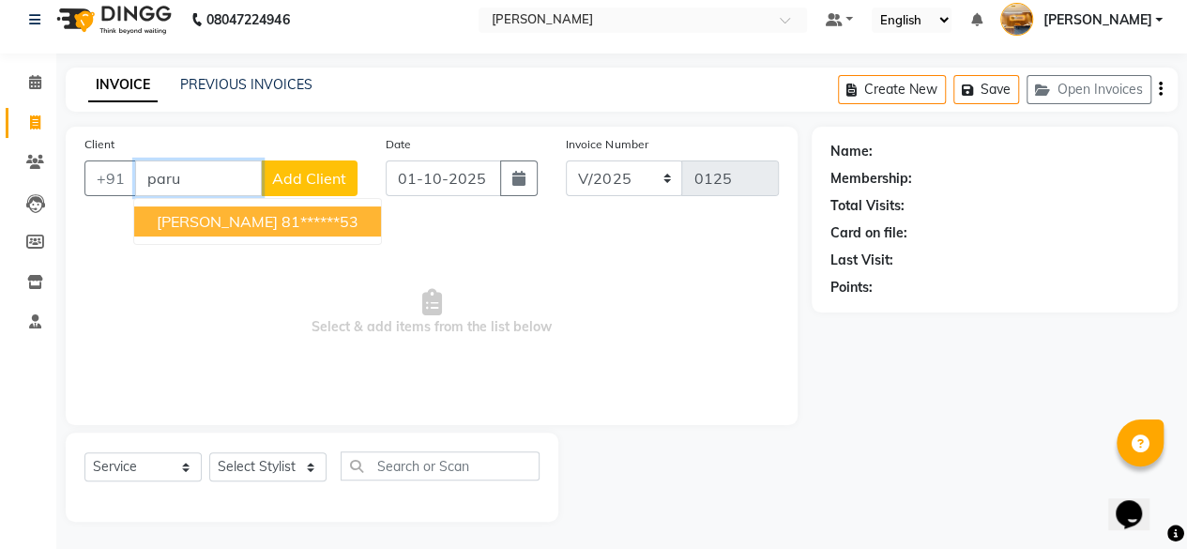
click at [281, 212] on ngb-highlight "81******53" at bounding box center [319, 221] width 77 height 19
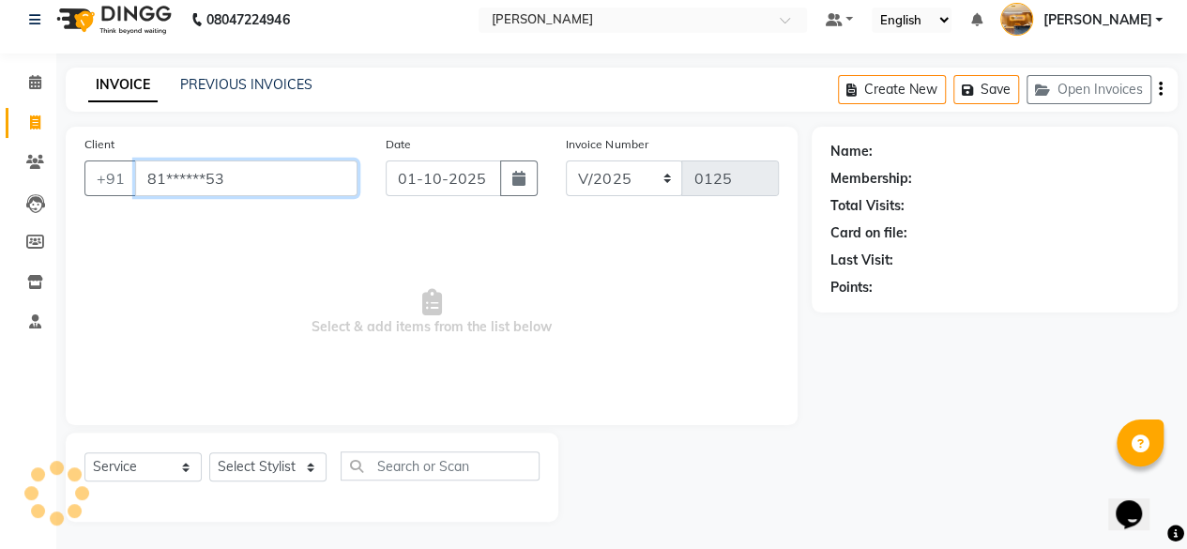
type input "81******53"
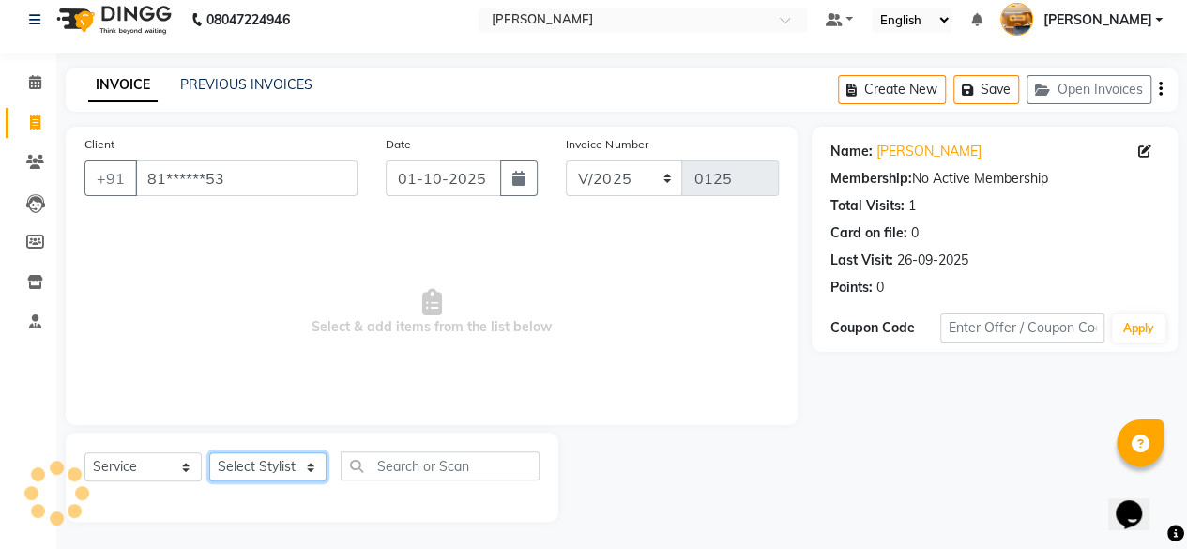
click at [285, 463] on select "Select Stylist [PERSON_NAME] manju [PERSON_NAME] ⁠[PERSON_NAME] MAM [PERSON_NAM…" at bounding box center [267, 466] width 117 height 29
select select "82926"
click at [209, 452] on select "Select Stylist [PERSON_NAME] manju [PERSON_NAME] ⁠[PERSON_NAME] MAM [PERSON_NAM…" at bounding box center [267, 466] width 117 height 29
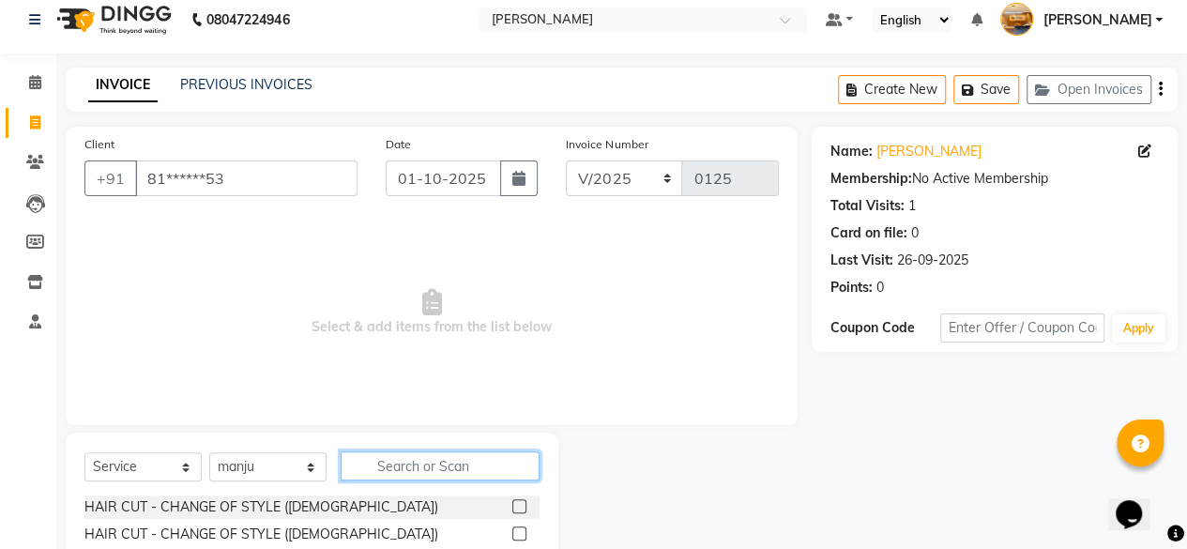
click at [418, 467] on input "text" at bounding box center [440, 465] width 199 height 29
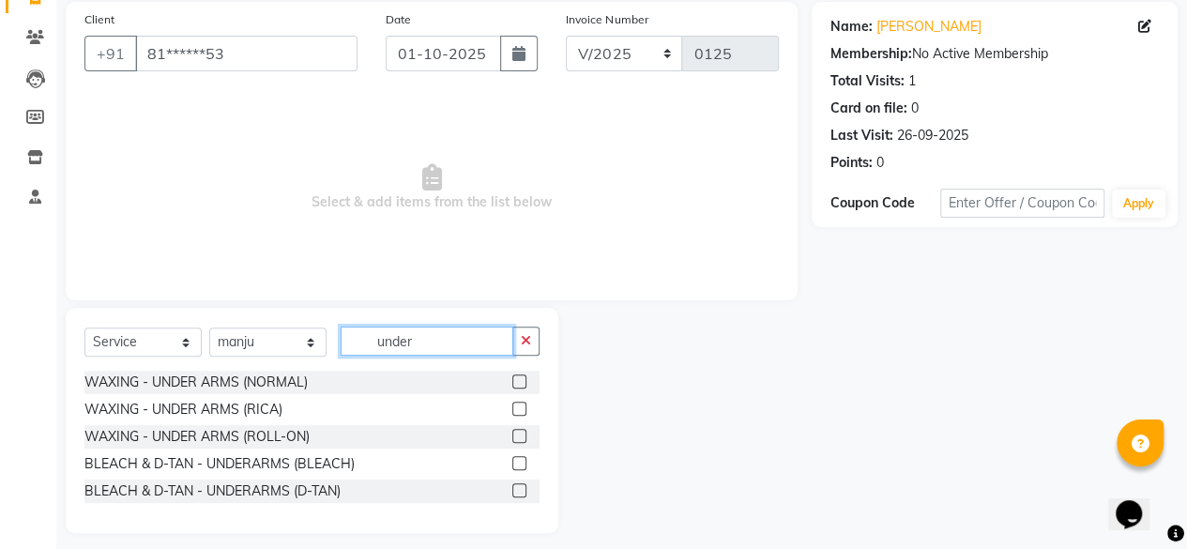
scroll to position [150, 0]
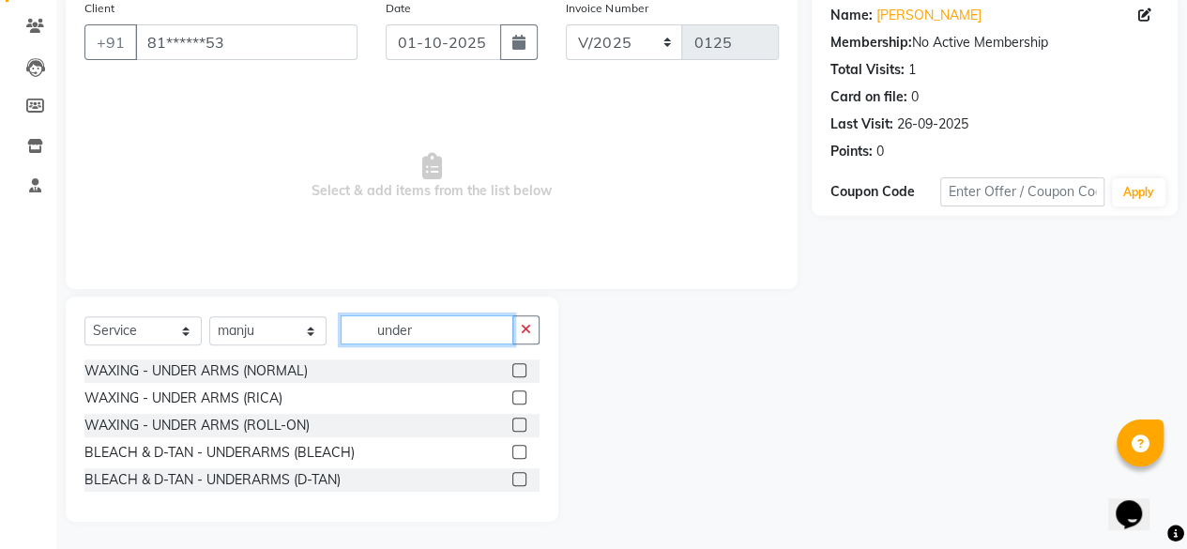
type input "under"
click at [520, 396] on label at bounding box center [519, 397] width 14 height 14
click at [520, 396] on input "checkbox" at bounding box center [518, 398] width 12 height 12
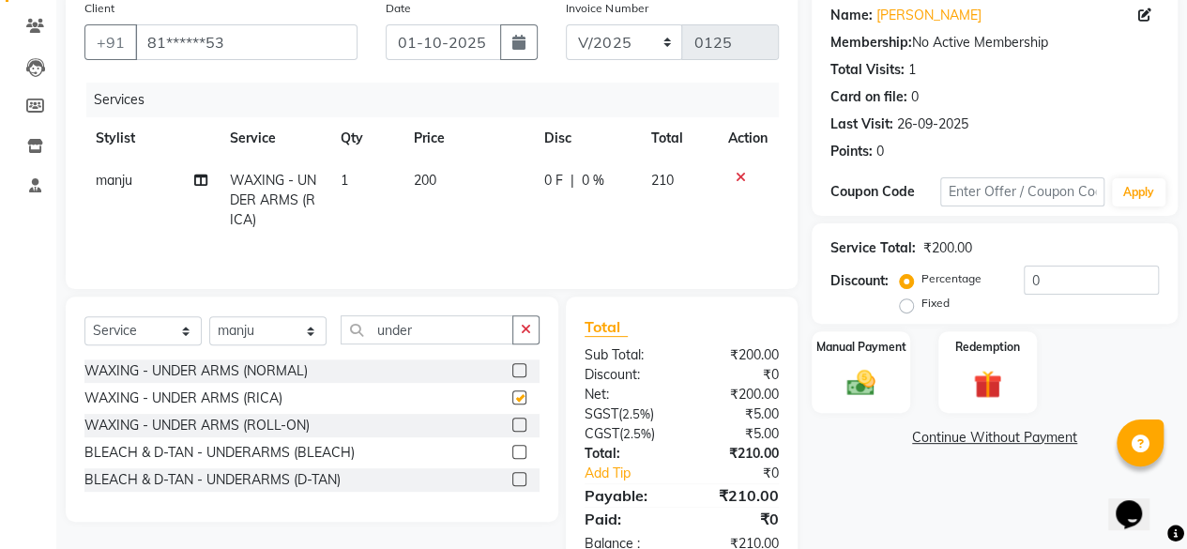
checkbox input "false"
click at [460, 180] on td "200" at bounding box center [468, 201] width 130 height 82
select select "82926"
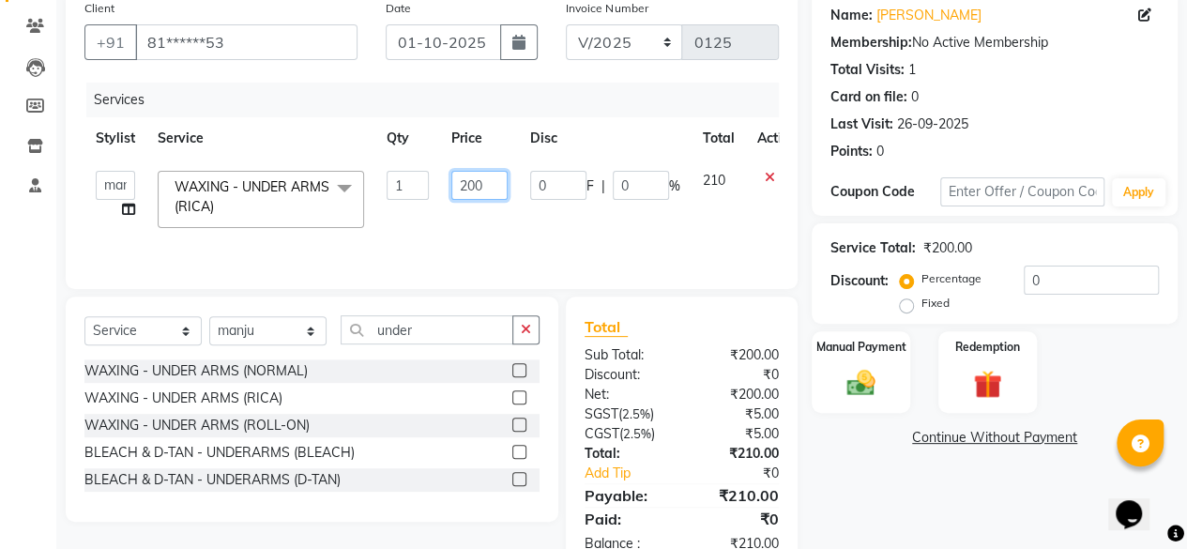
click at [491, 186] on input "200" at bounding box center [479, 185] width 56 height 29
type input "2"
type input "150"
click at [887, 499] on div "Name: [PERSON_NAME] Membership: No Active Membership Total Visits: 1 Card on fi…" at bounding box center [1002, 282] width 380 height 582
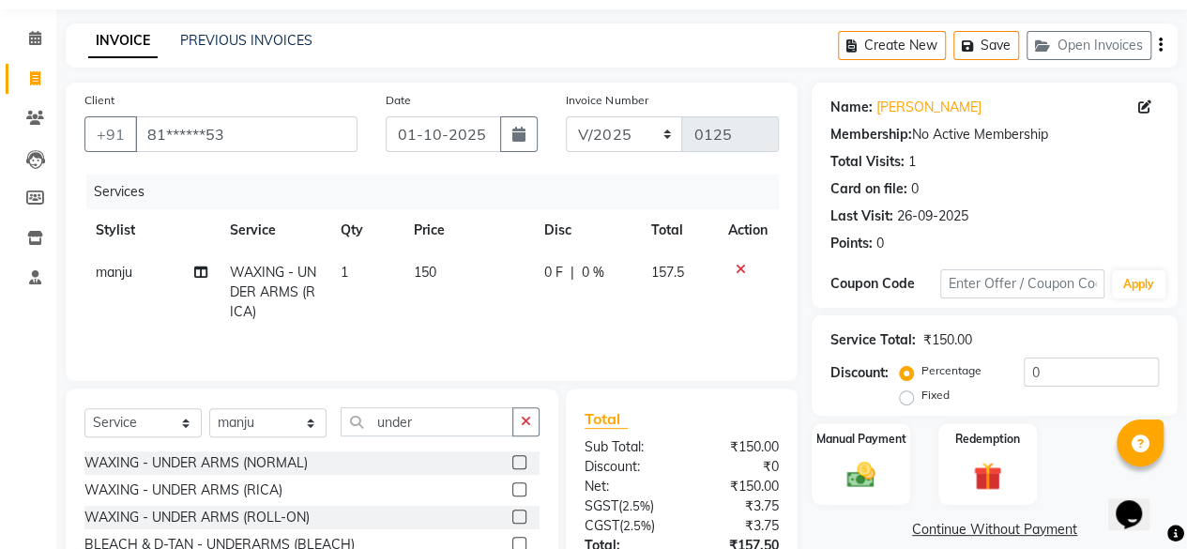
scroll to position [0, 0]
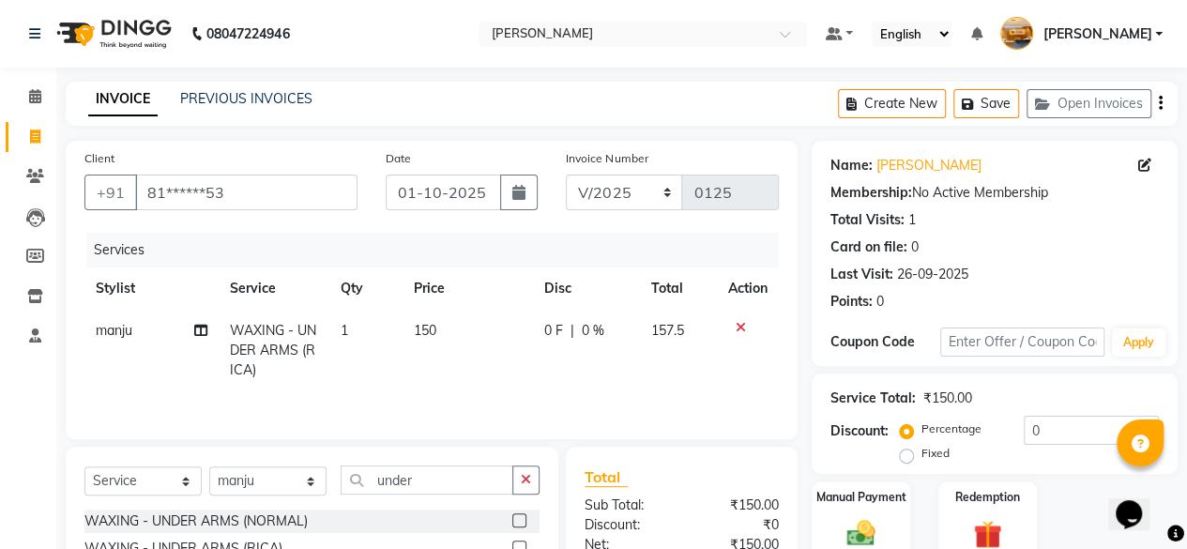
click at [1160, 103] on icon "button" at bounding box center [1161, 103] width 4 height 1
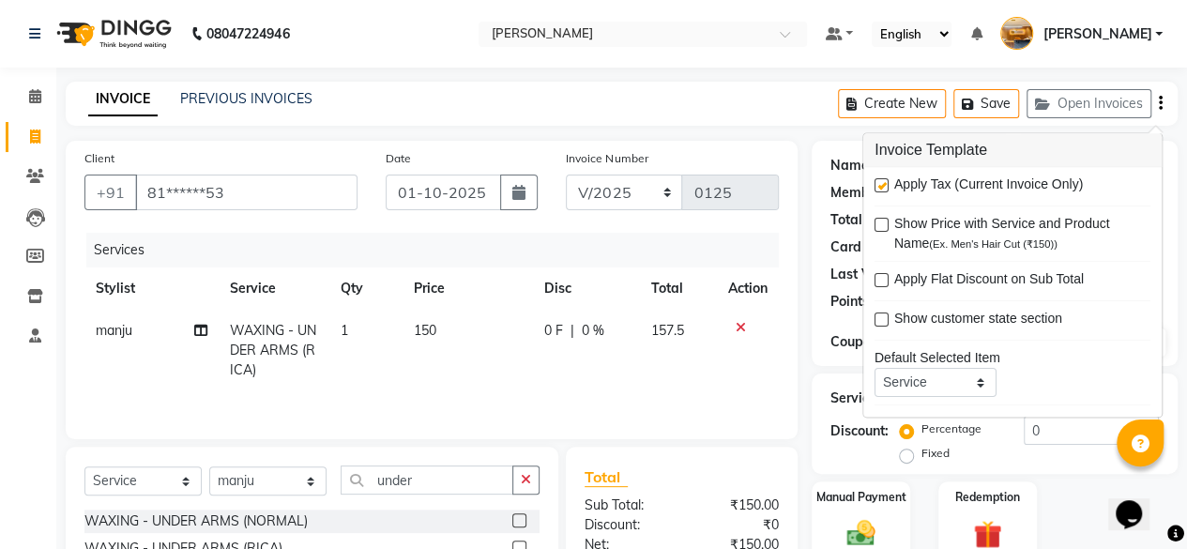
click at [882, 190] on label at bounding box center [881, 186] width 14 height 14
click at [882, 190] on input "checkbox" at bounding box center [880, 187] width 12 height 12
checkbox input "false"
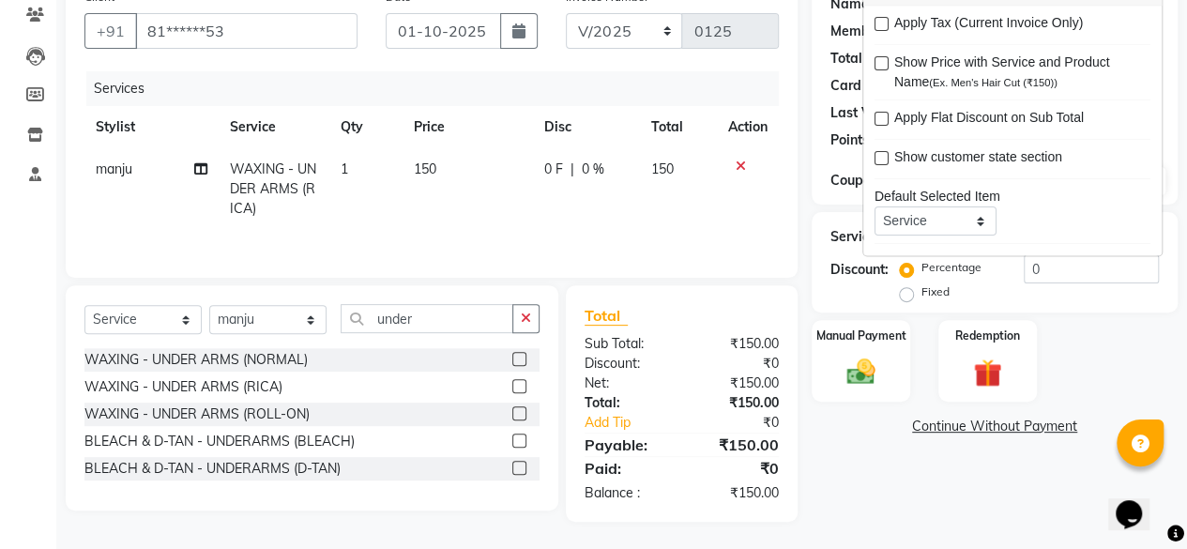
click at [970, 521] on main "INVOICE PREVIOUS INVOICES Create New Save Open Invoices Client +91 81******53 D…" at bounding box center [621, 235] width 1131 height 630
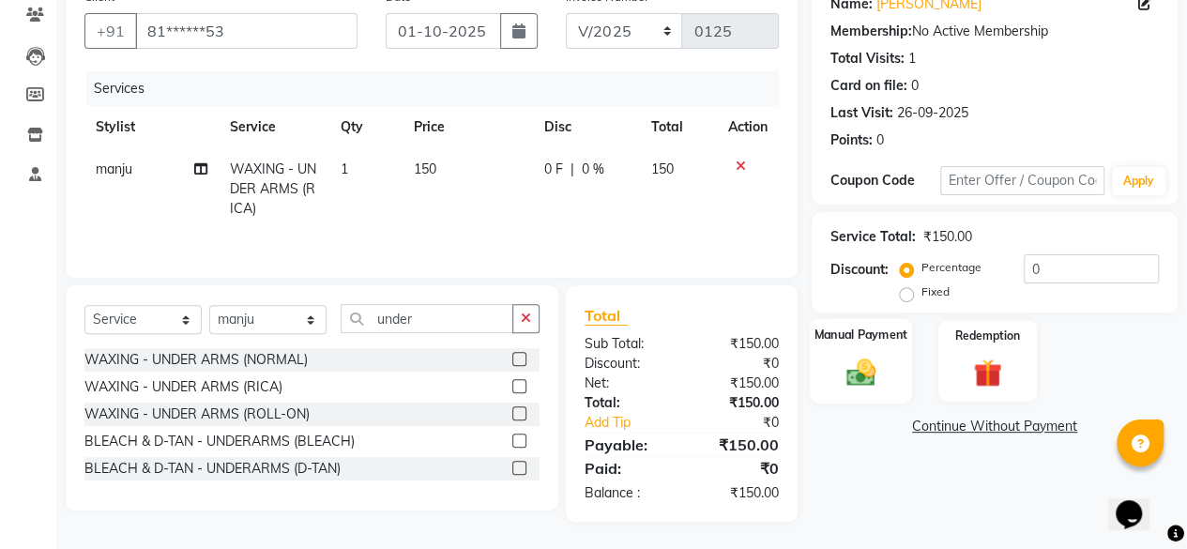
click at [872, 375] on img at bounding box center [861, 372] width 48 height 34
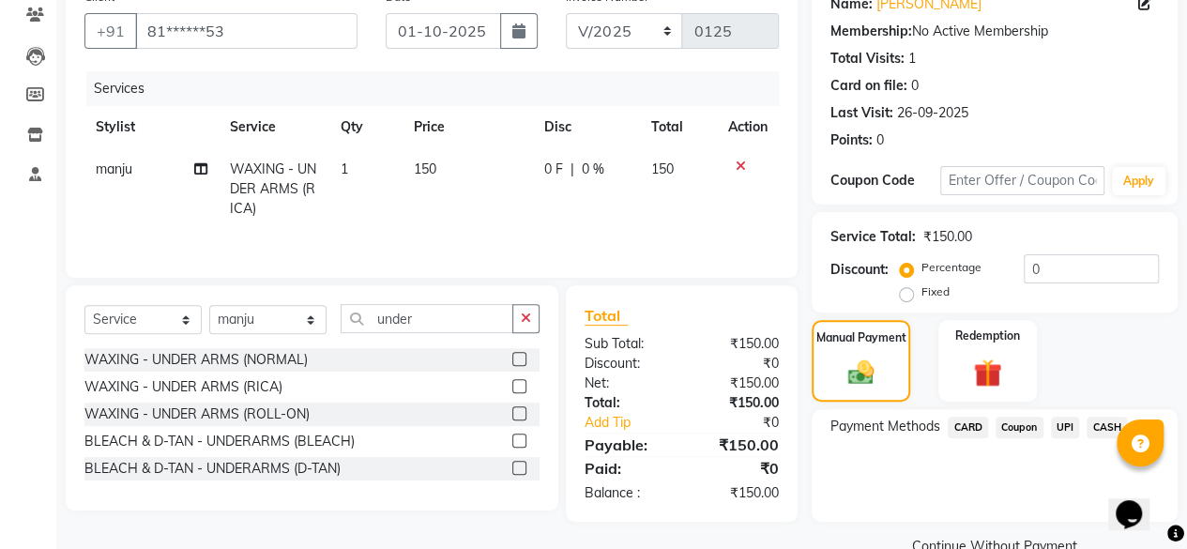
click at [1073, 425] on span "UPI" at bounding box center [1065, 428] width 29 height 22
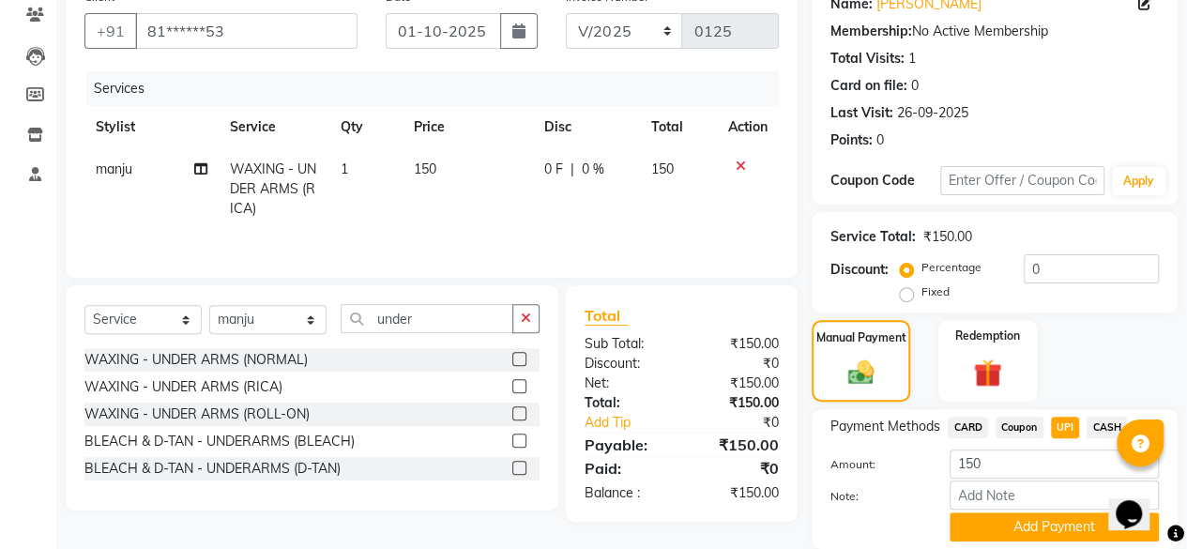
scroll to position [227, 0]
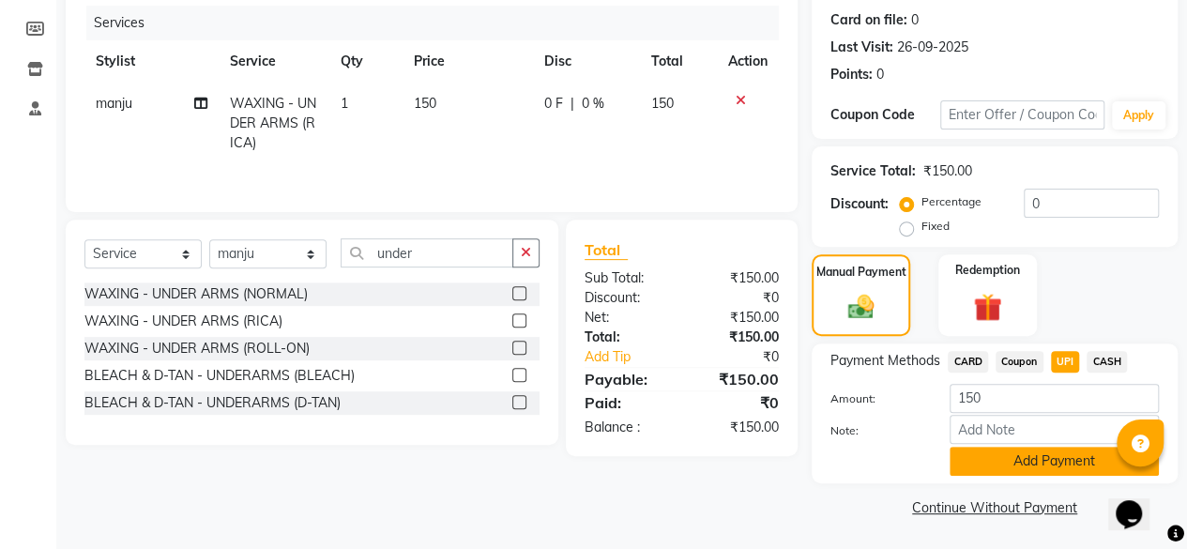
click at [1058, 464] on button "Add Payment" at bounding box center [1054, 461] width 209 height 29
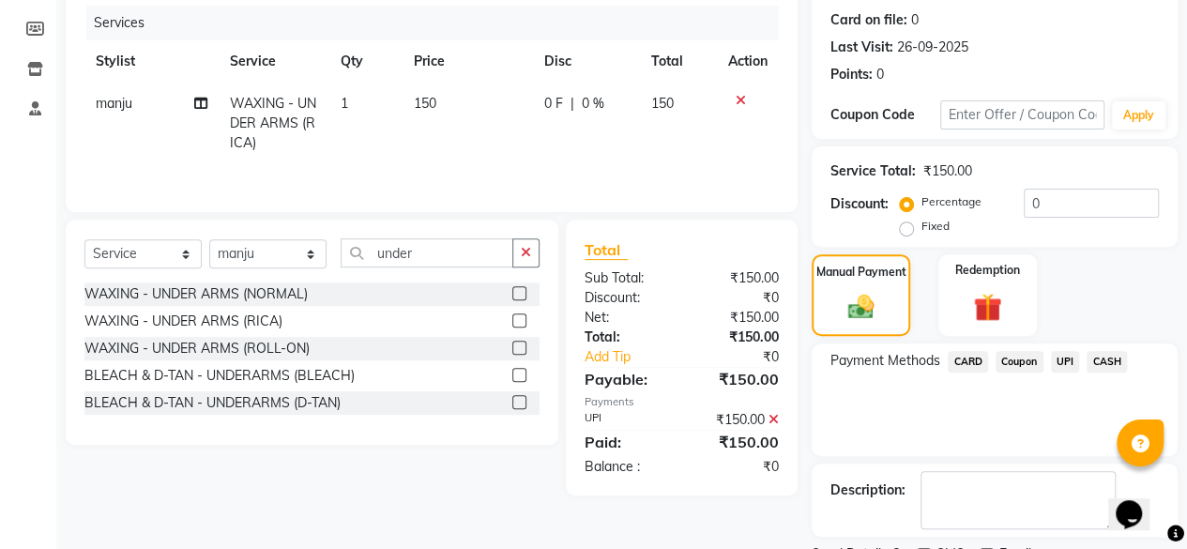
scroll to position [304, 0]
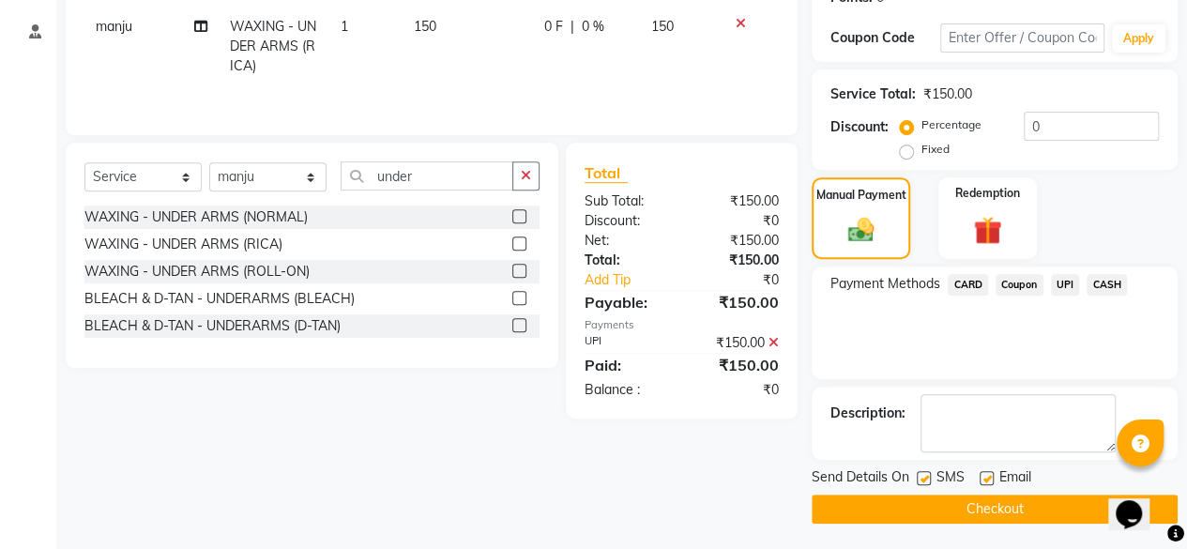
click at [1047, 504] on button "Checkout" at bounding box center [995, 508] width 366 height 29
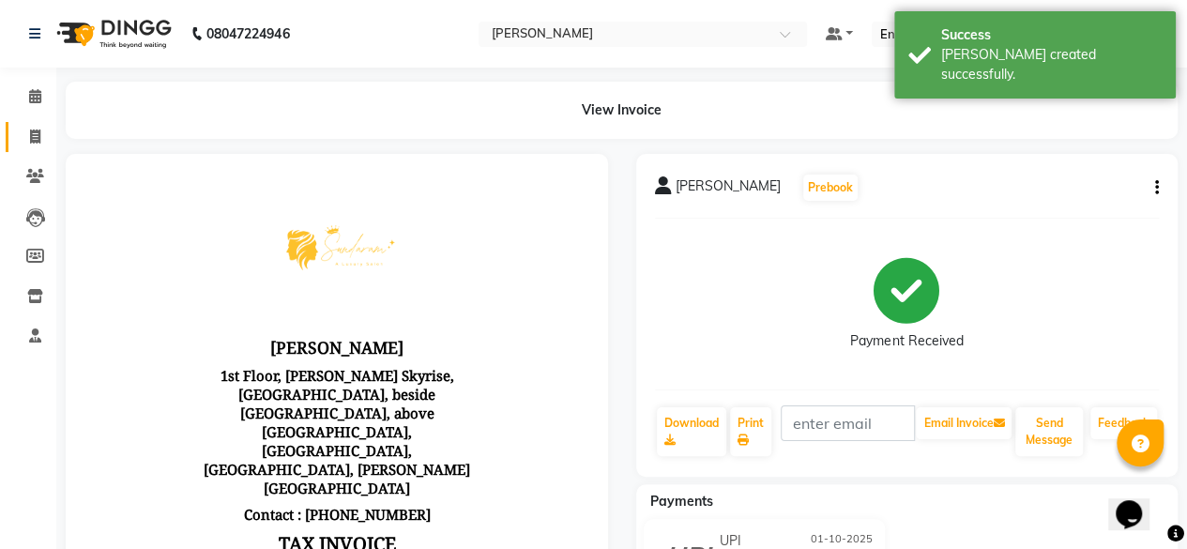
click at [35, 136] on icon at bounding box center [35, 136] width 10 height 14
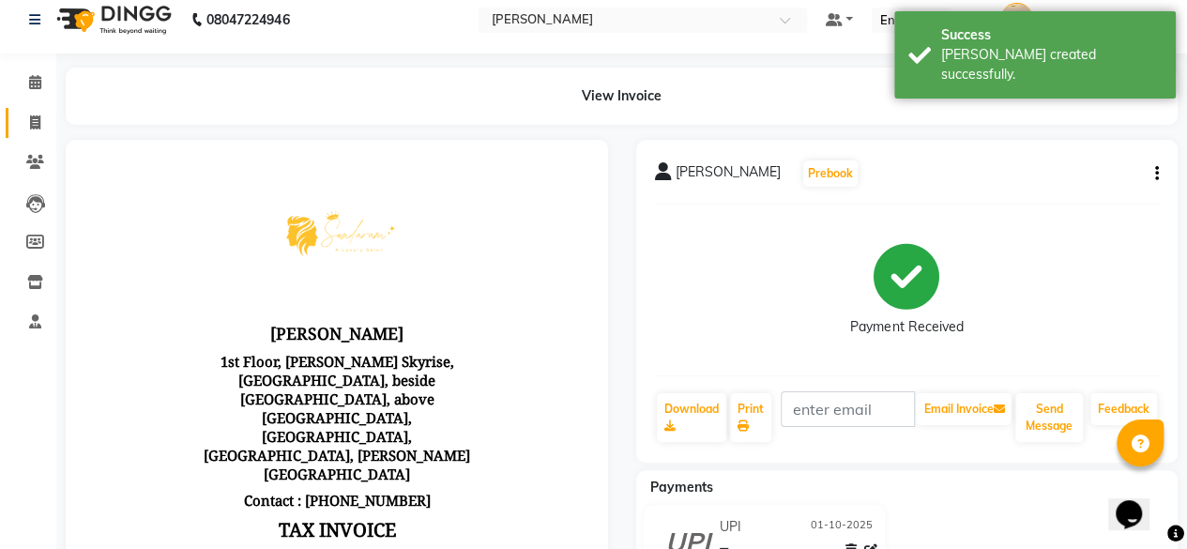
select select "7913"
select select "service"
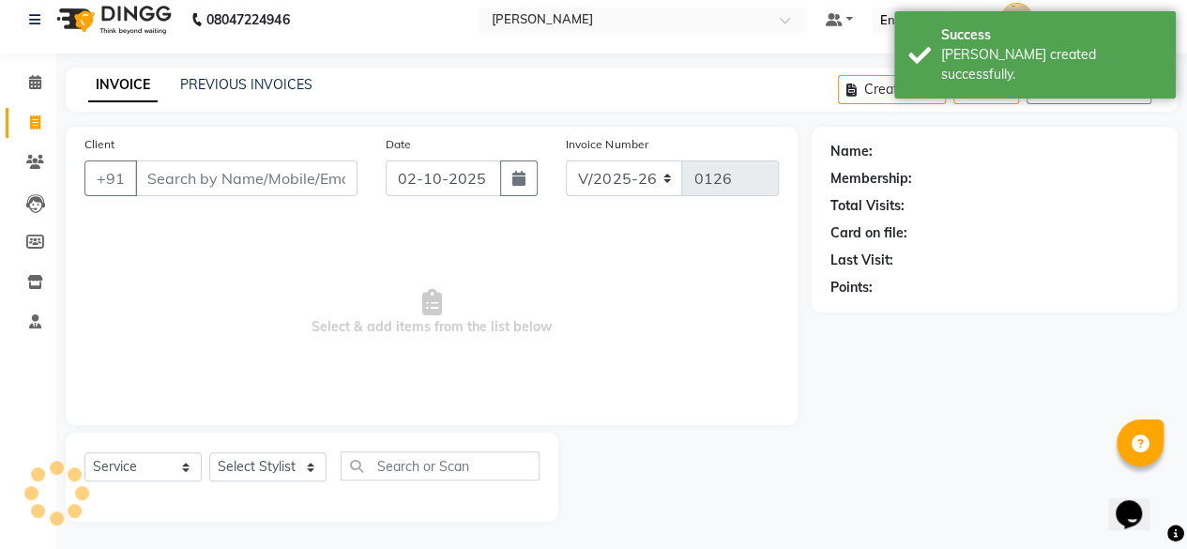
click at [240, 263] on span "Select & add items from the list below" at bounding box center [431, 313] width 694 height 188
